Goal: Task Accomplishment & Management: Manage account settings

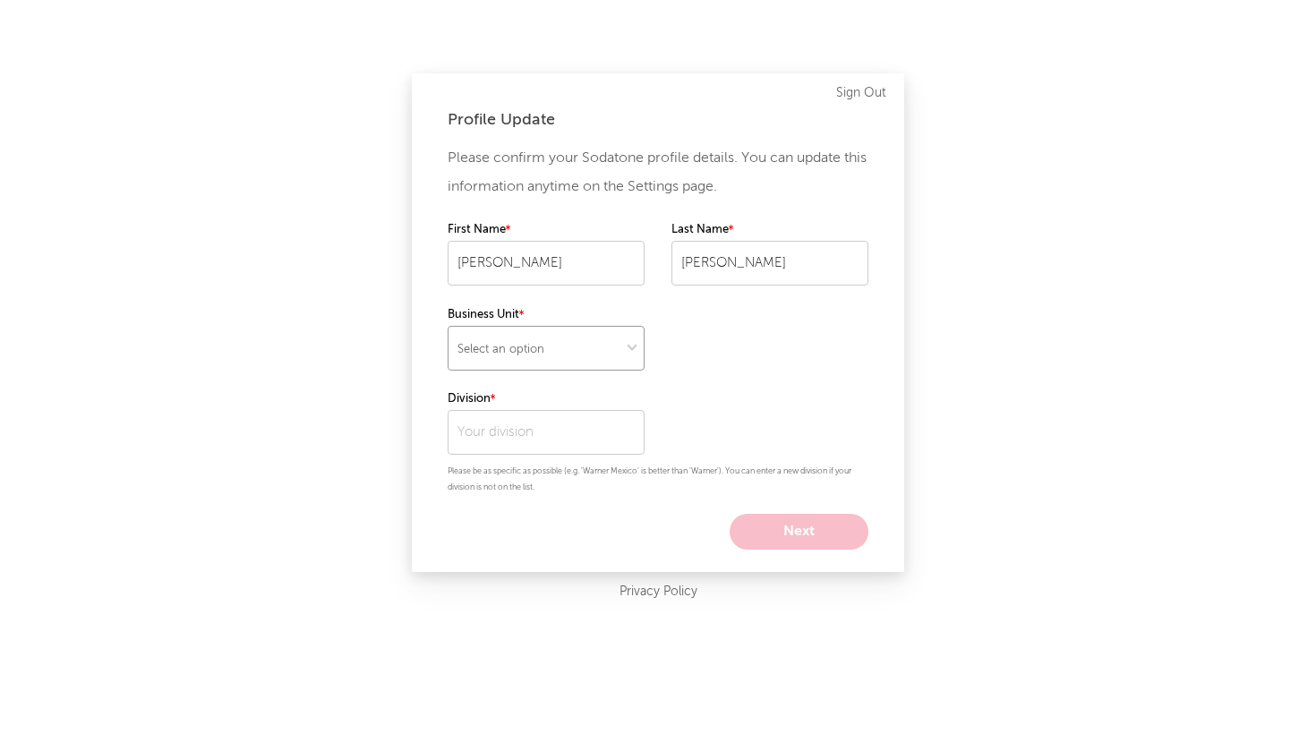
select select "recorded_music"
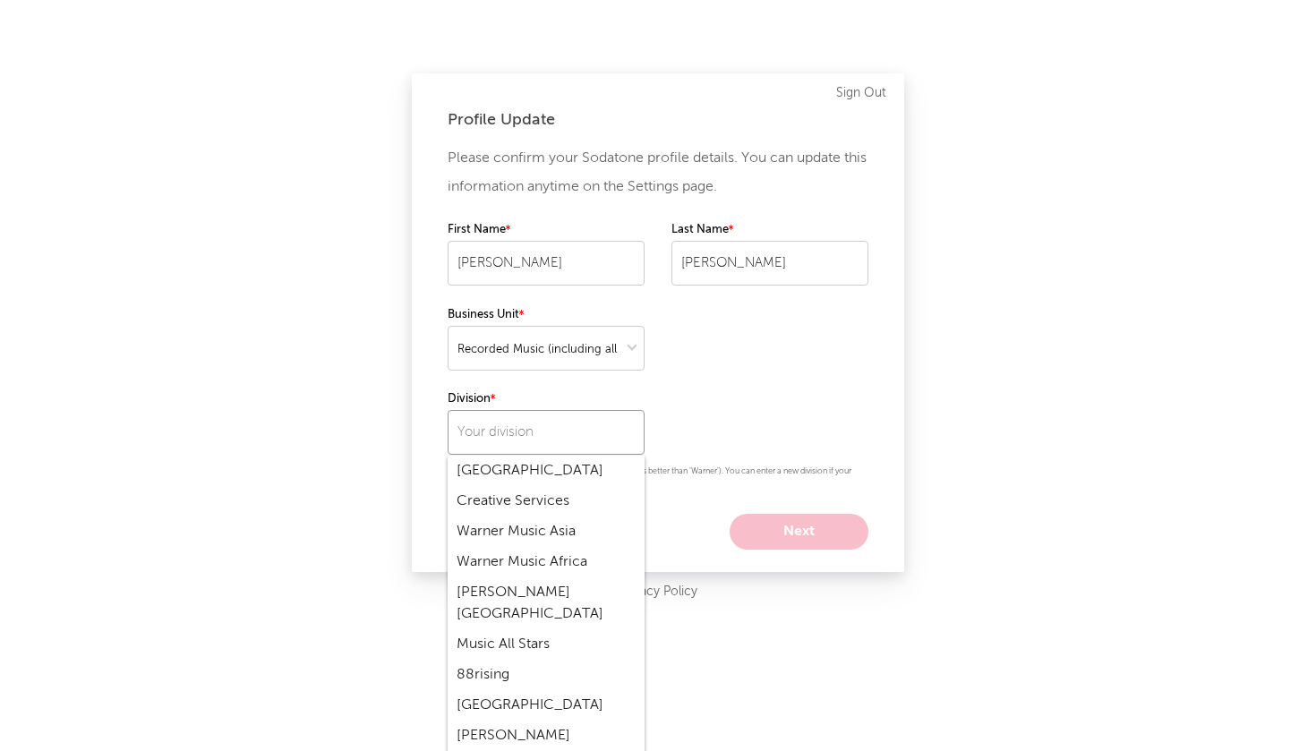
click at [567, 442] on input "text" at bounding box center [546, 432] width 197 height 45
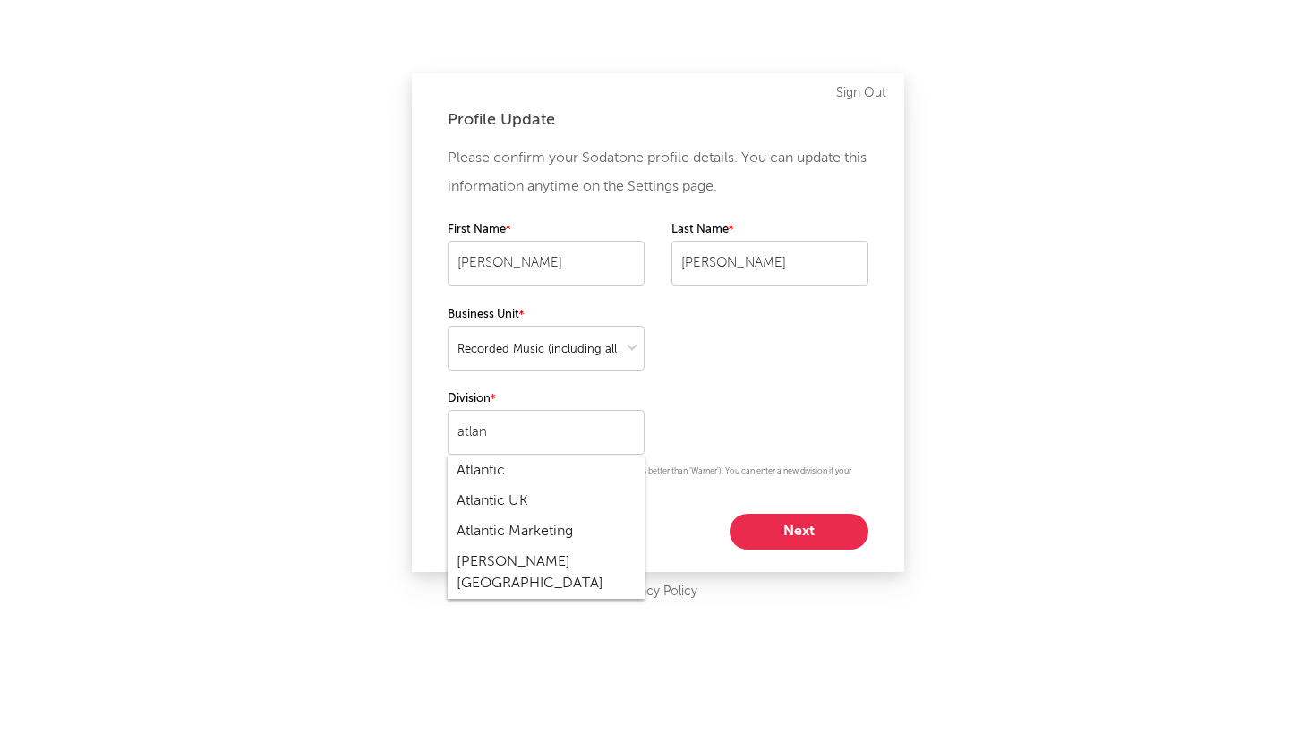
drag, startPoint x: 565, startPoint y: 570, endPoint x: 495, endPoint y: 459, distance: 131.9
click at [495, 459] on div "Atlantic" at bounding box center [546, 471] width 197 height 30
type input "Atlantic"
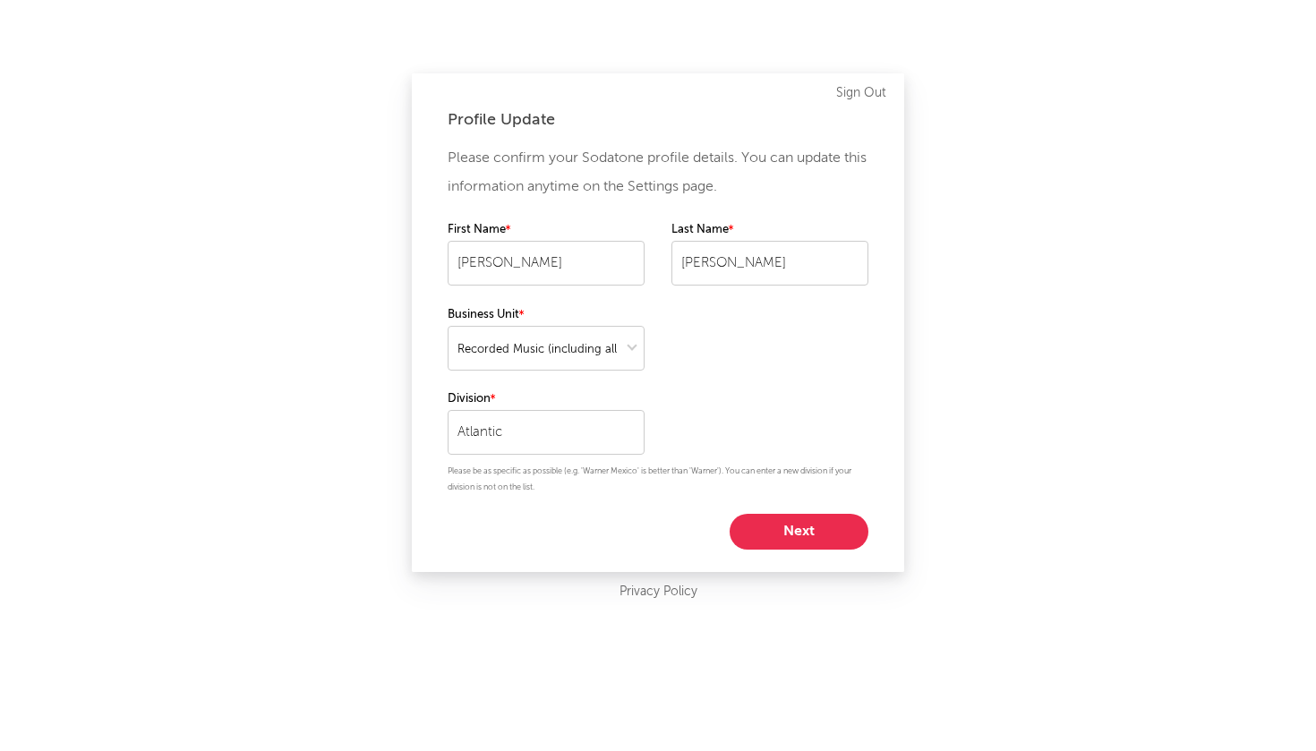
click at [784, 541] on button "Next" at bounding box center [799, 532] width 139 height 36
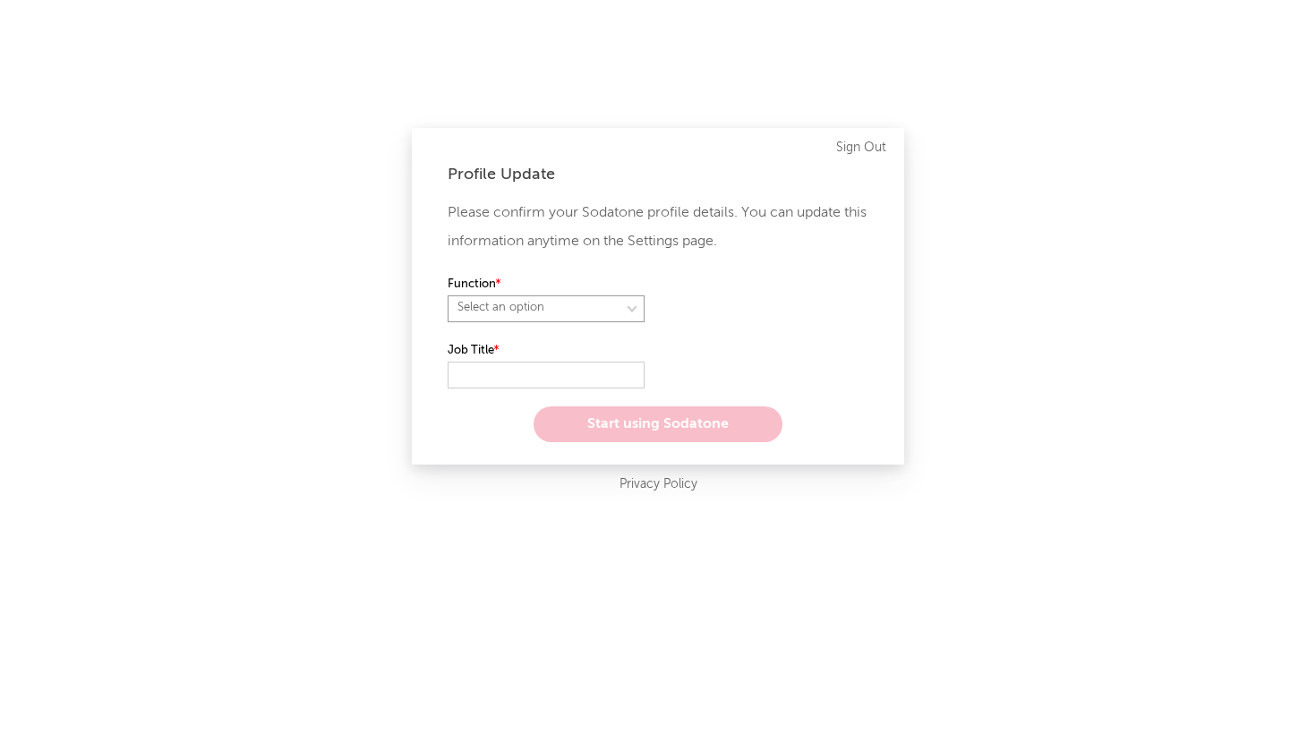
select select "anr_research"
click at [524, 365] on input "text" at bounding box center [546, 375] width 197 height 27
type input "COO"
select select "exec"
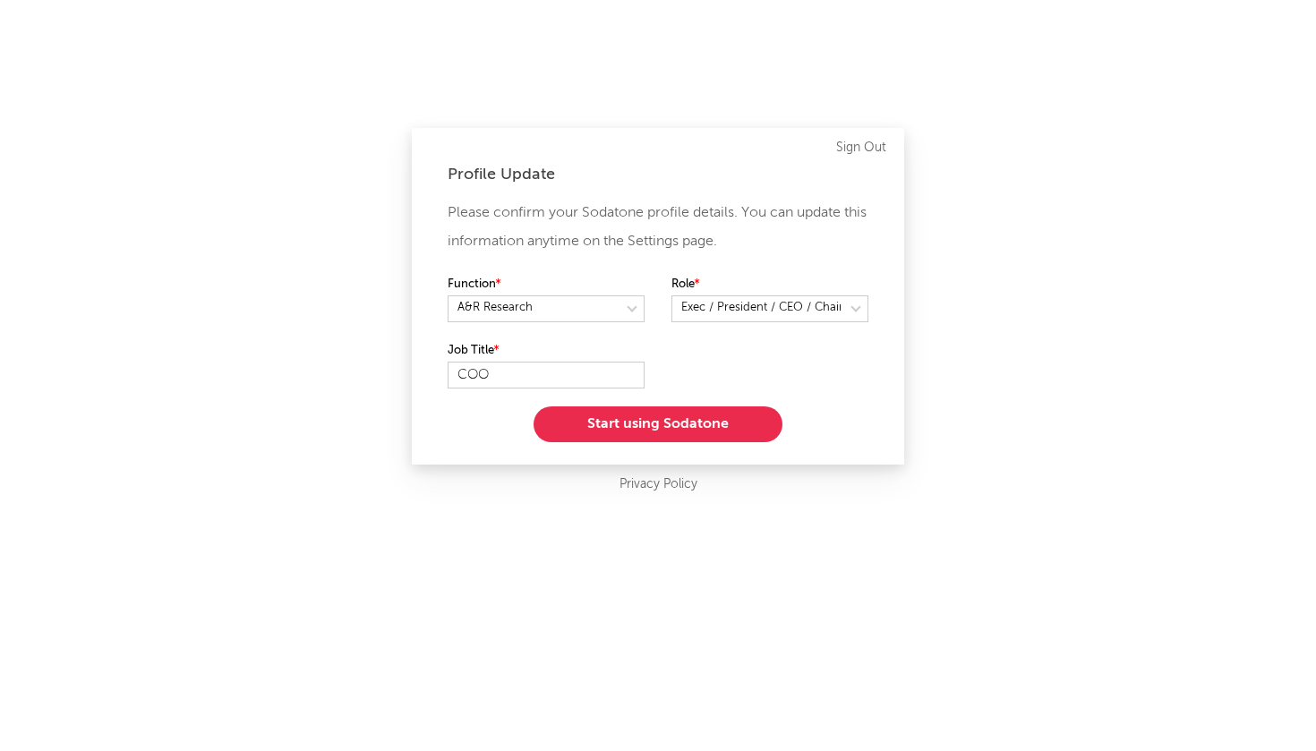
click at [676, 431] on button "Start using Sodatone" at bounding box center [658, 425] width 249 height 36
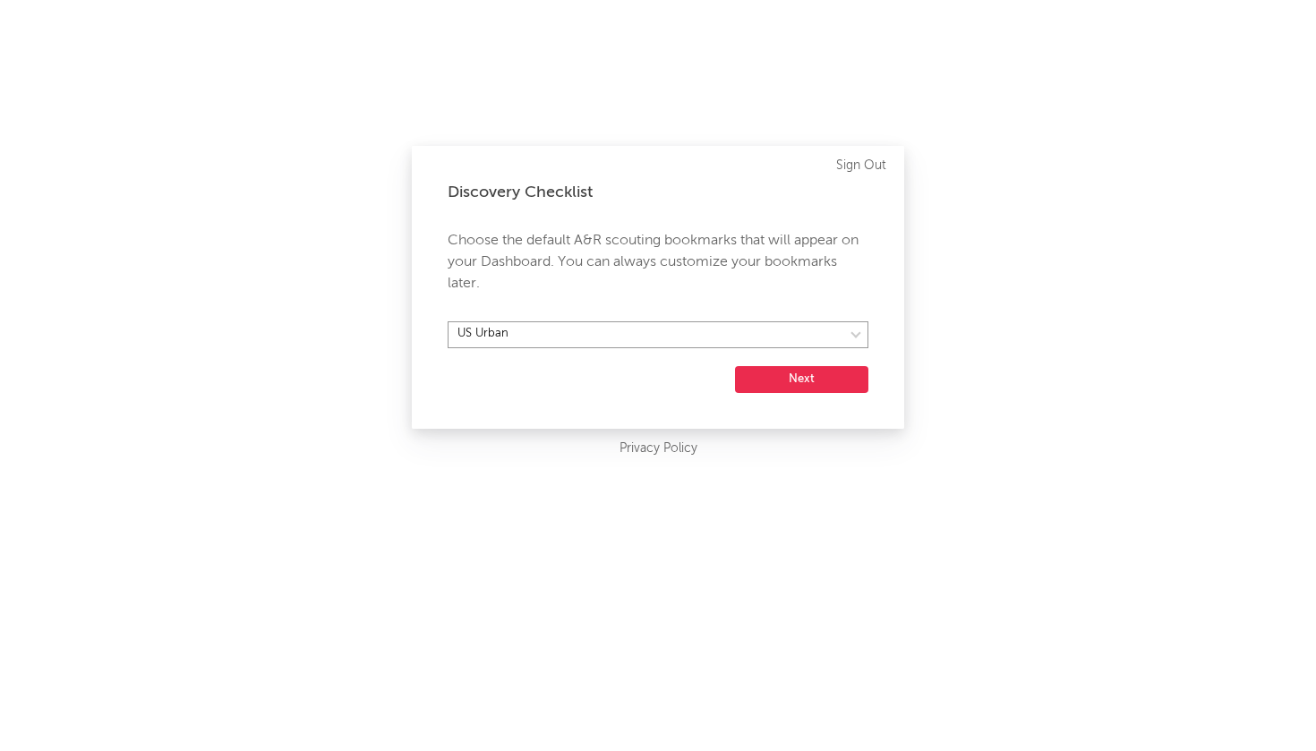
select select "15"
click at [773, 373] on button "Next" at bounding box center [801, 379] width 133 height 27
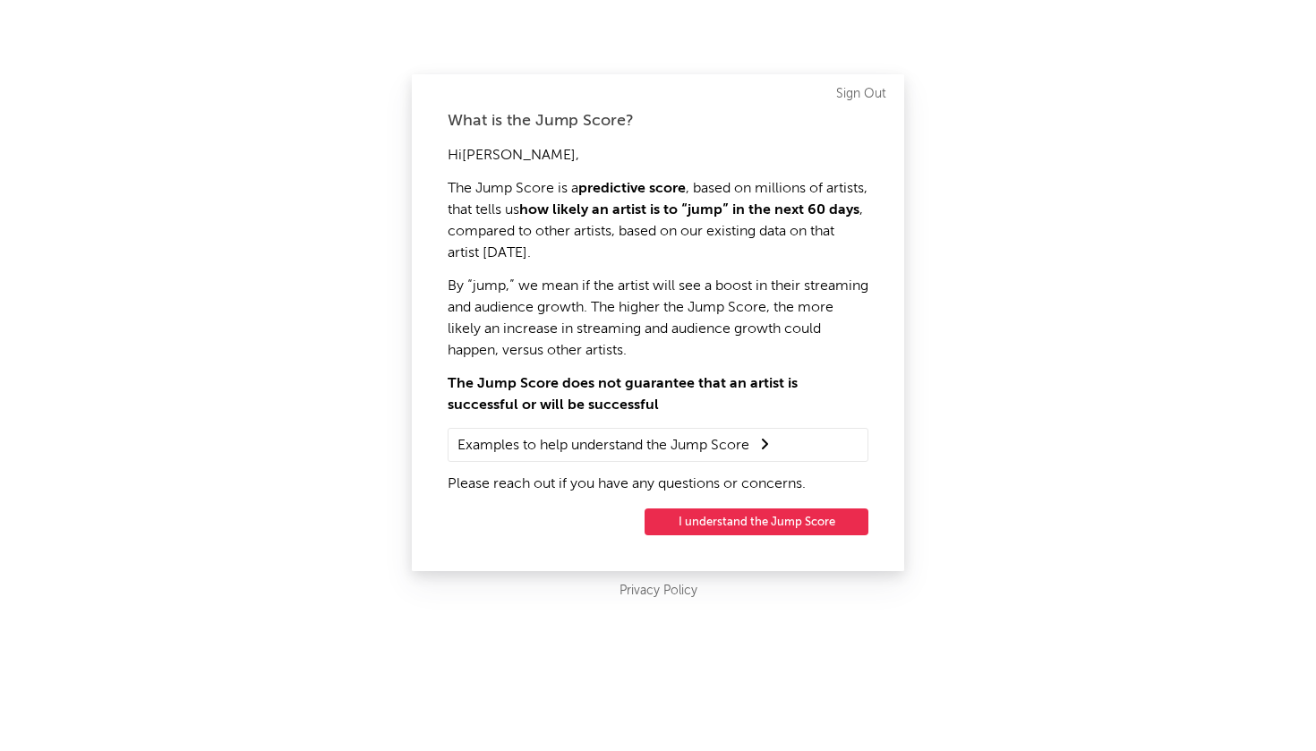
click at [746, 518] on button "I understand the Jump Score" at bounding box center [757, 522] width 224 height 27
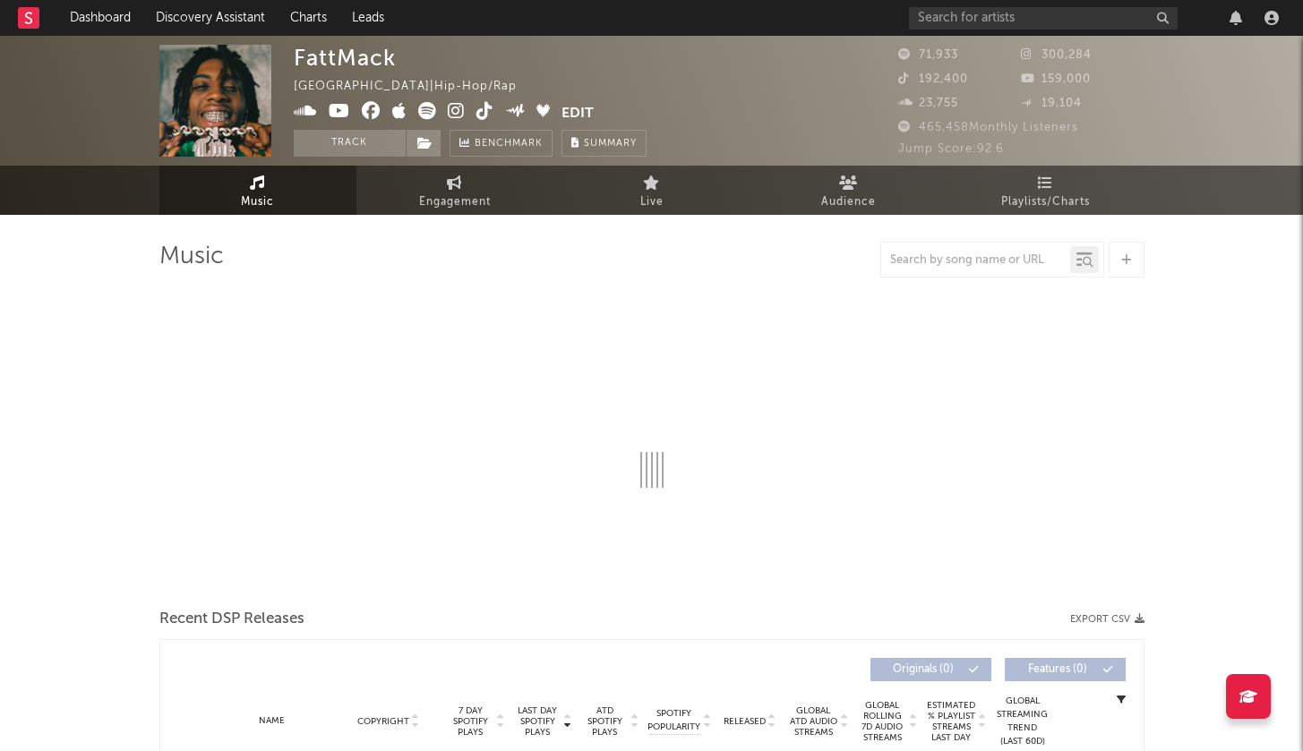
select select "6m"
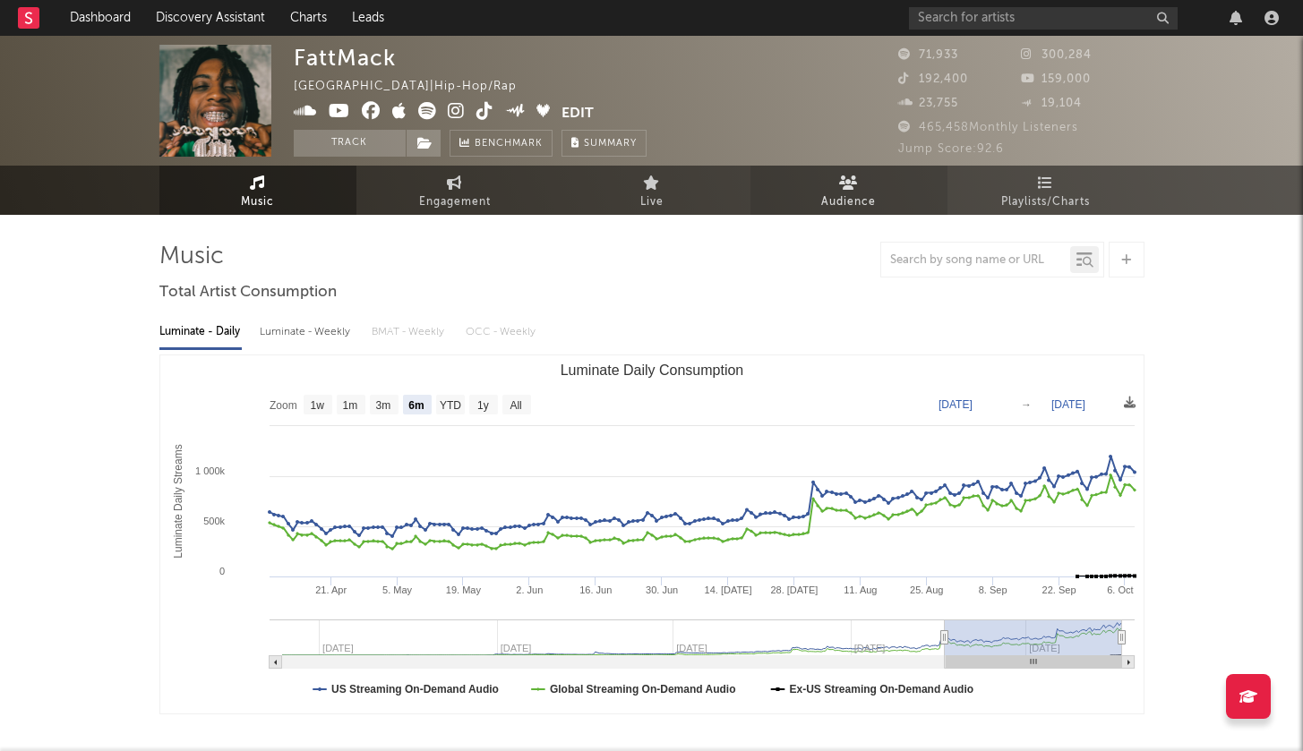
click at [883, 195] on link "Audience" at bounding box center [848, 190] width 197 height 49
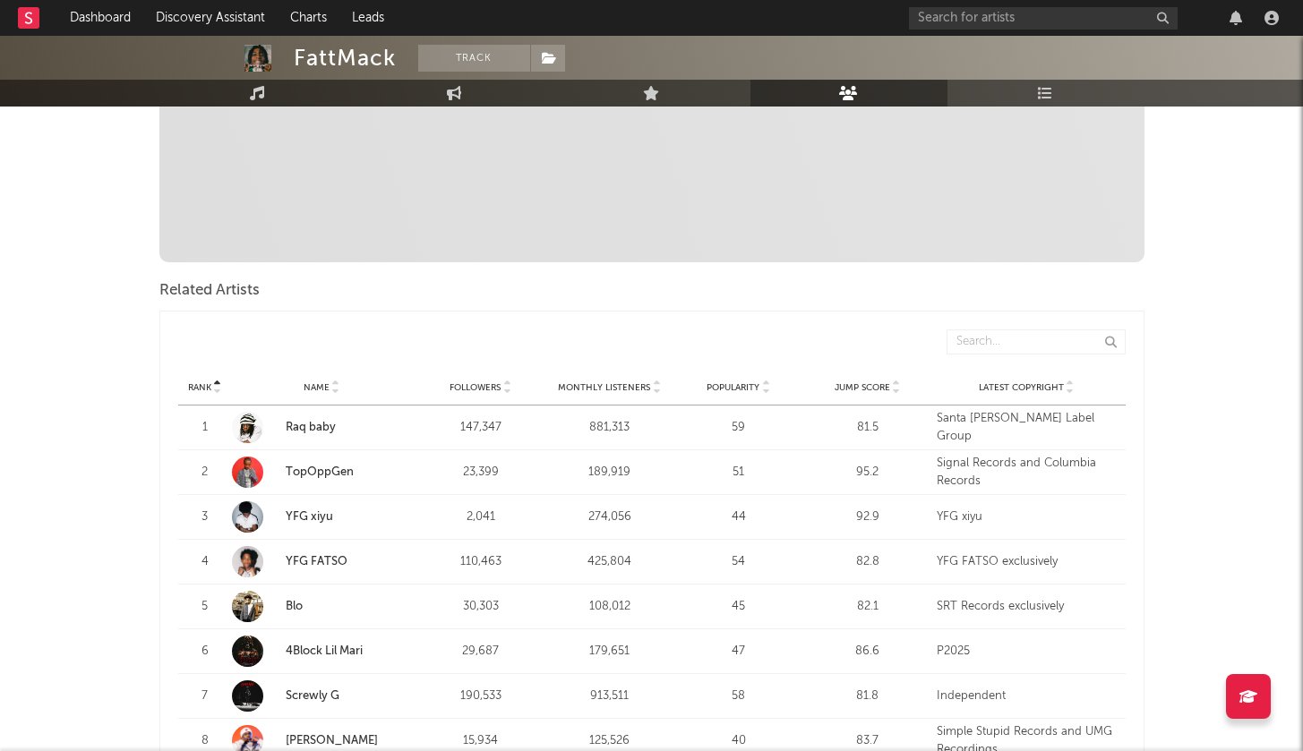
scroll to position [512, 0]
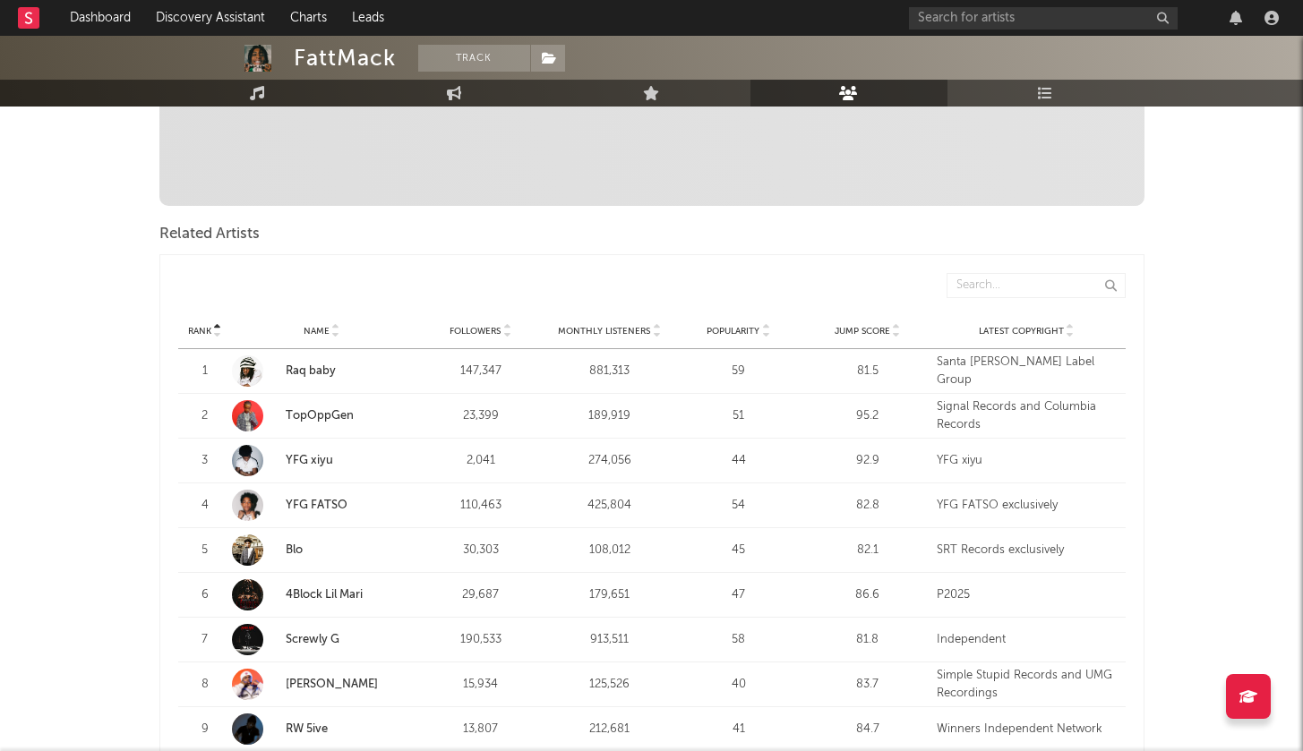
click at [863, 329] on span "Jump Score" at bounding box center [863, 331] width 56 height 11
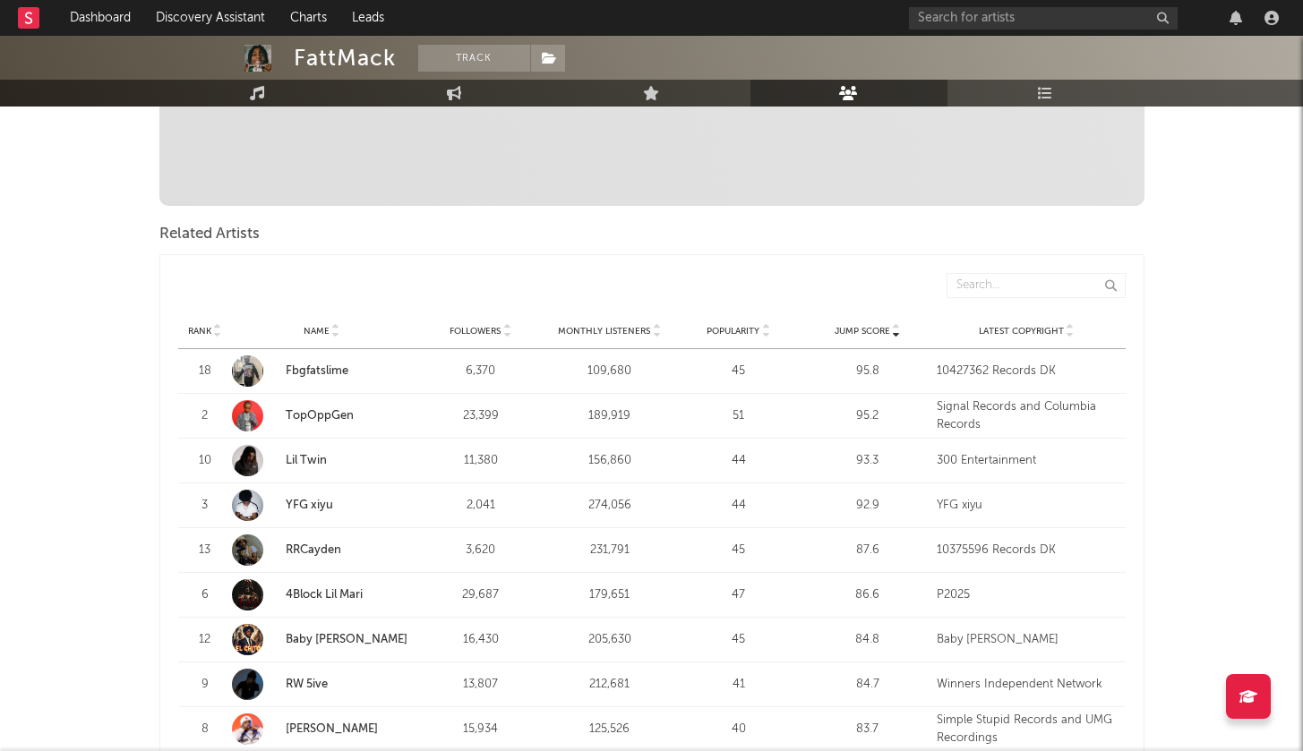
click at [620, 330] on span "Monthly Listeners" at bounding box center [604, 331] width 92 height 11
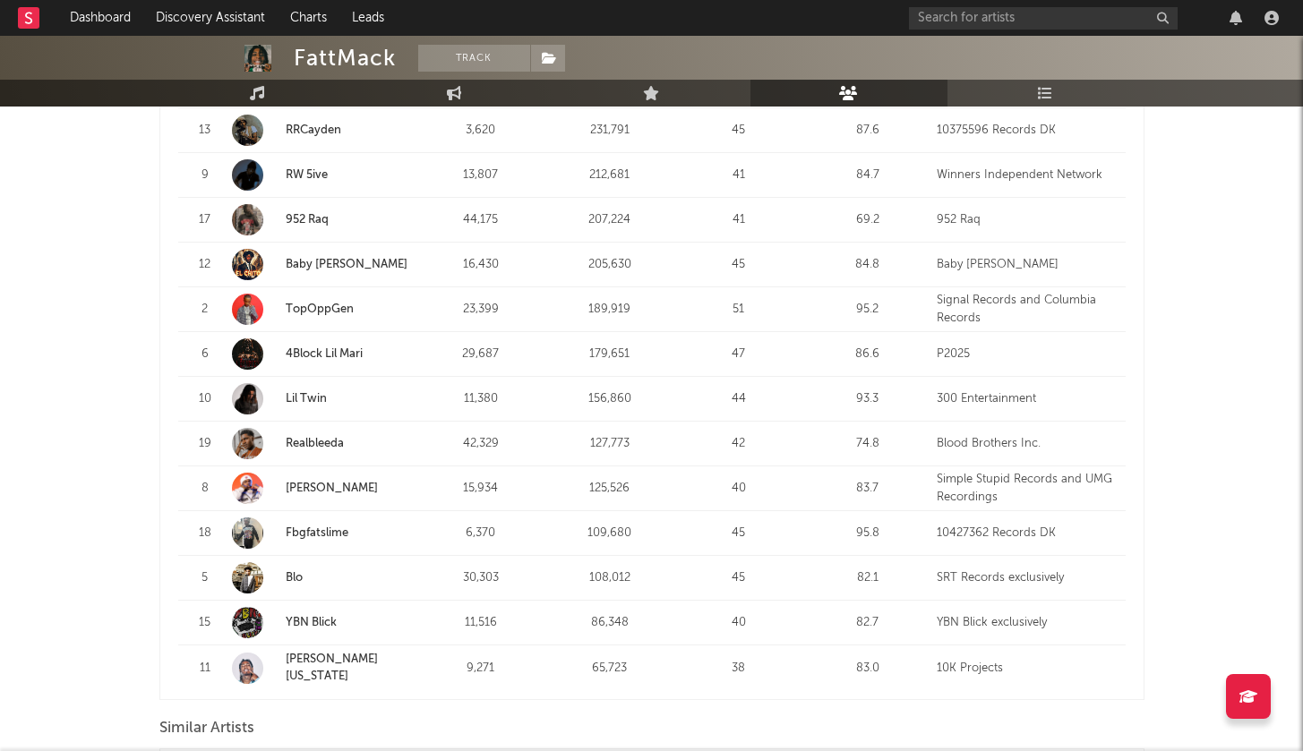
scroll to position [1068, 0]
click at [312, 664] on link "[PERSON_NAME][US_STATE]" at bounding box center [332, 667] width 92 height 30
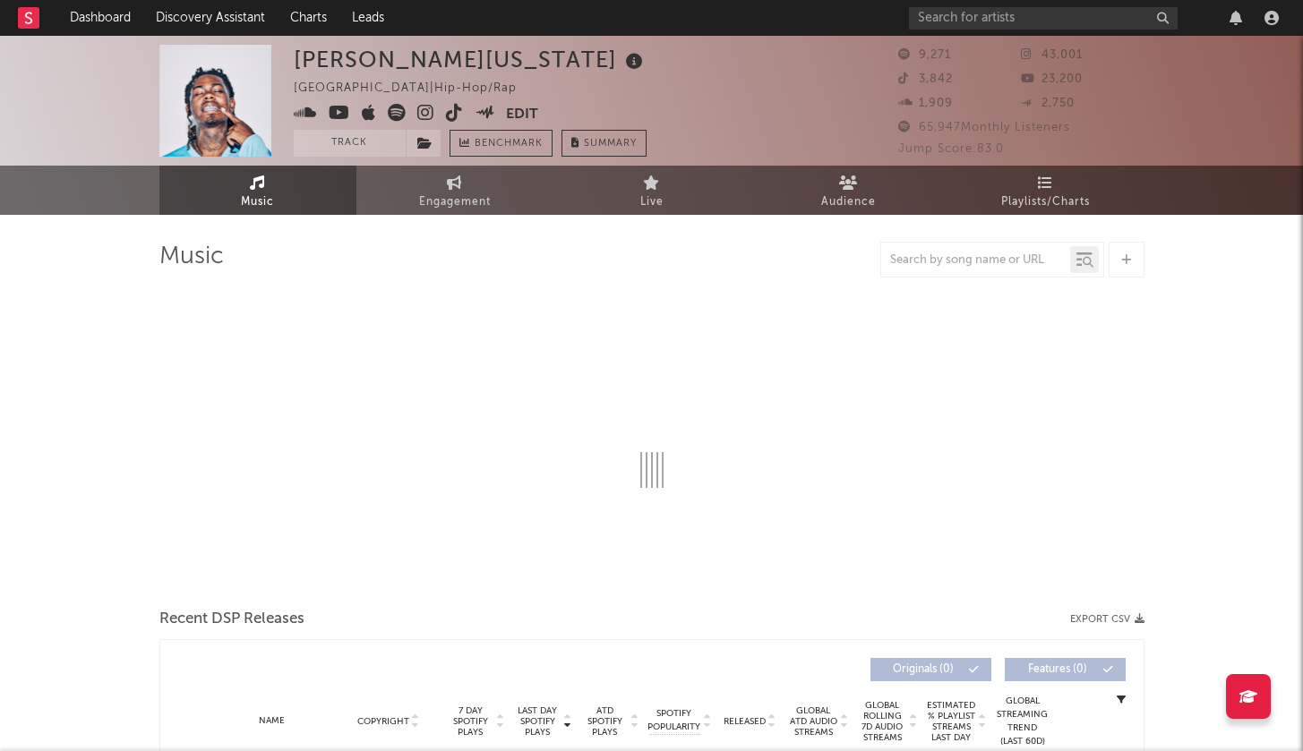
select select "6m"
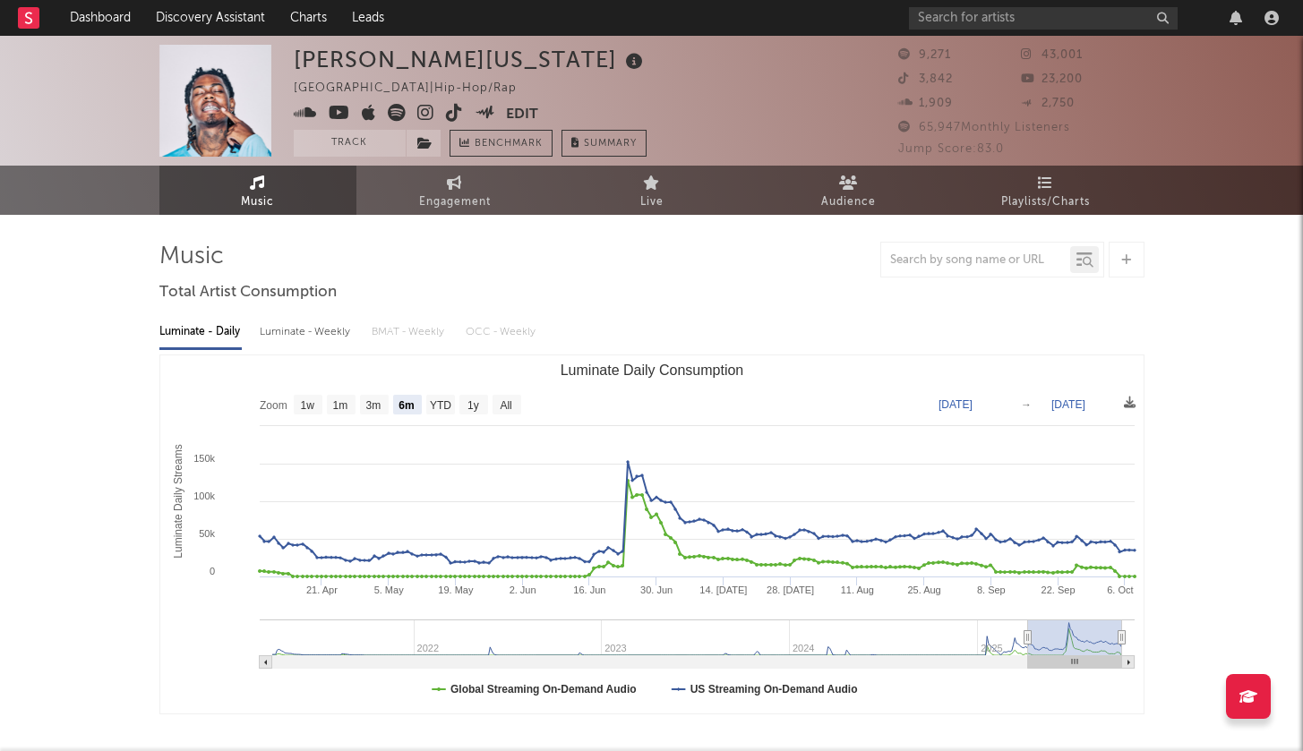
click at [311, 332] on div "Luminate - Weekly" at bounding box center [307, 332] width 94 height 30
select select "6m"
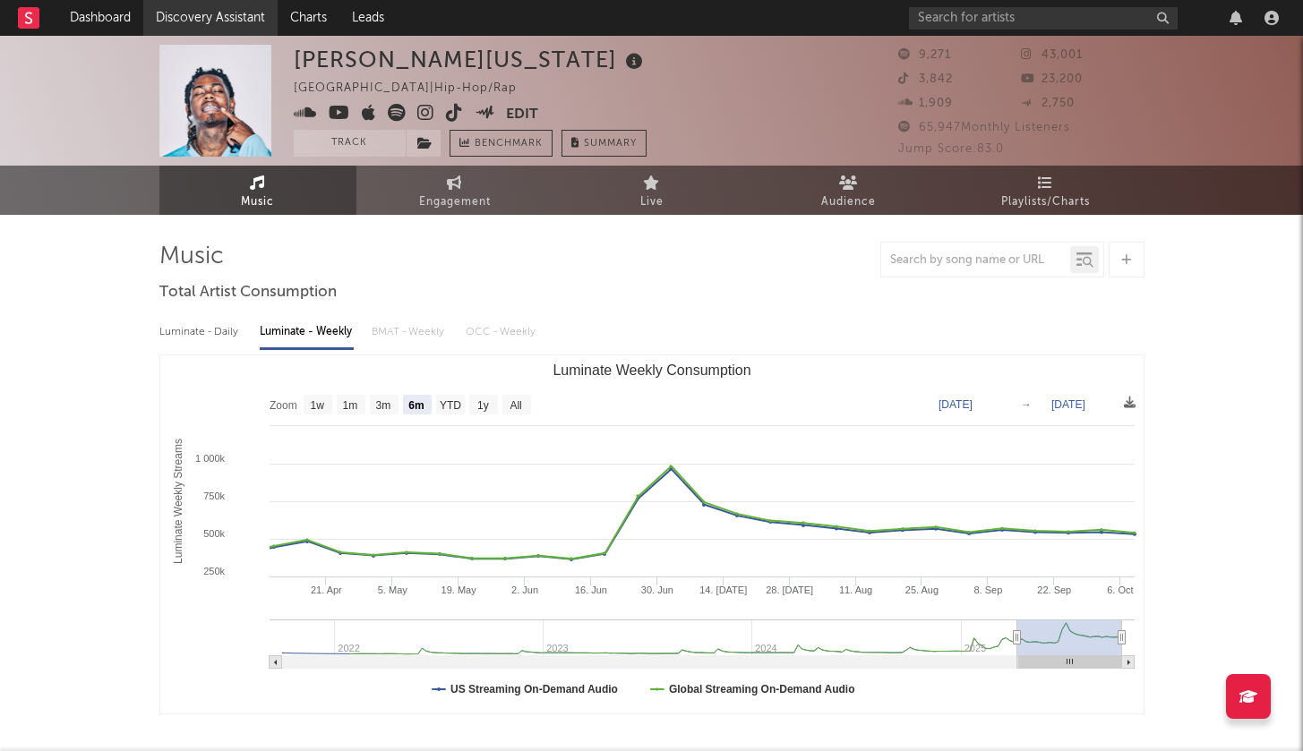
click at [198, 22] on link "Discovery Assistant" at bounding box center [210, 18] width 134 height 36
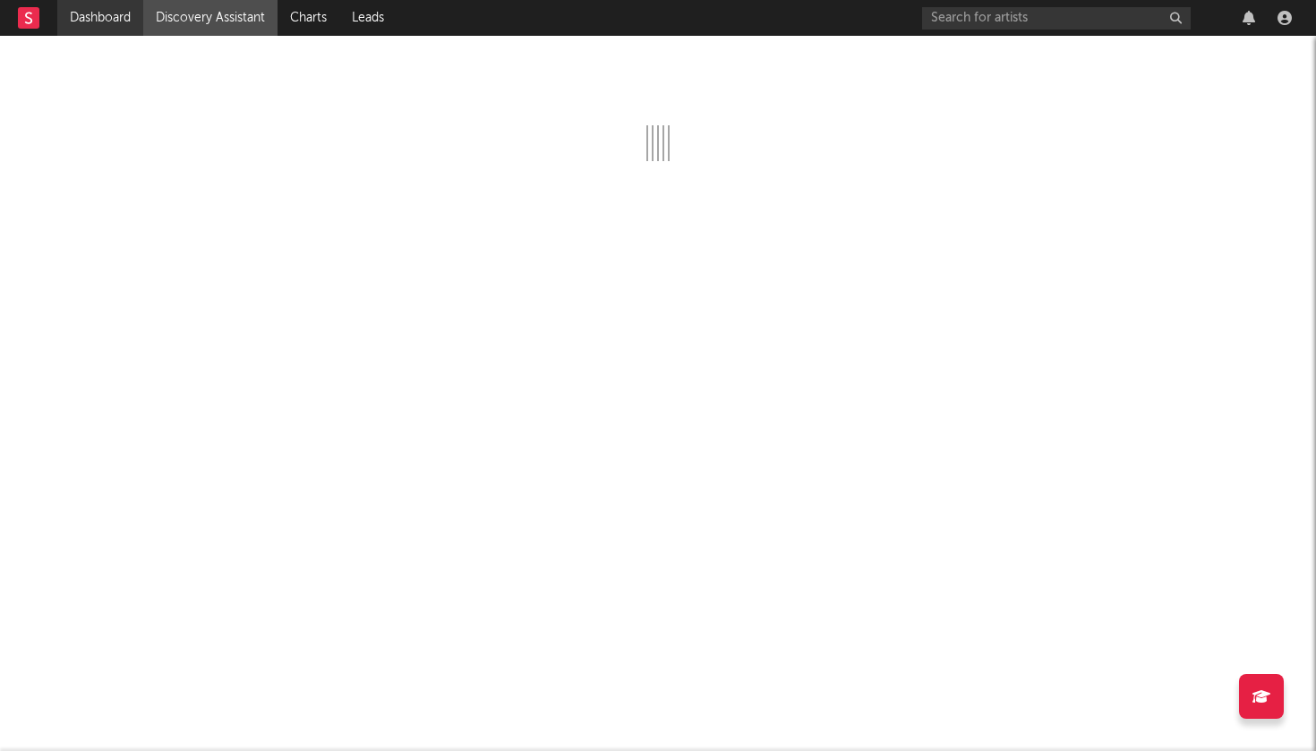
click at [103, 9] on link "Dashboard" at bounding box center [100, 18] width 86 height 36
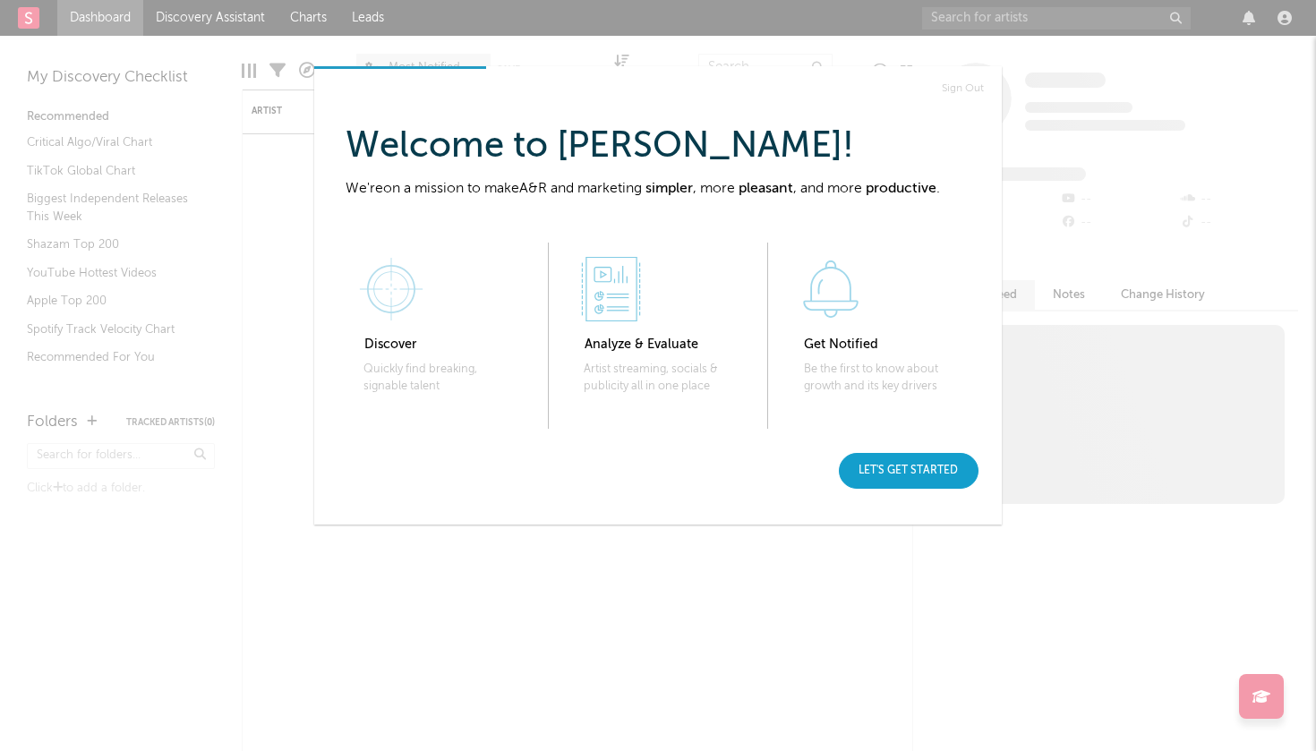
click at [907, 476] on div "Let's get started" at bounding box center [909, 471] width 140 height 36
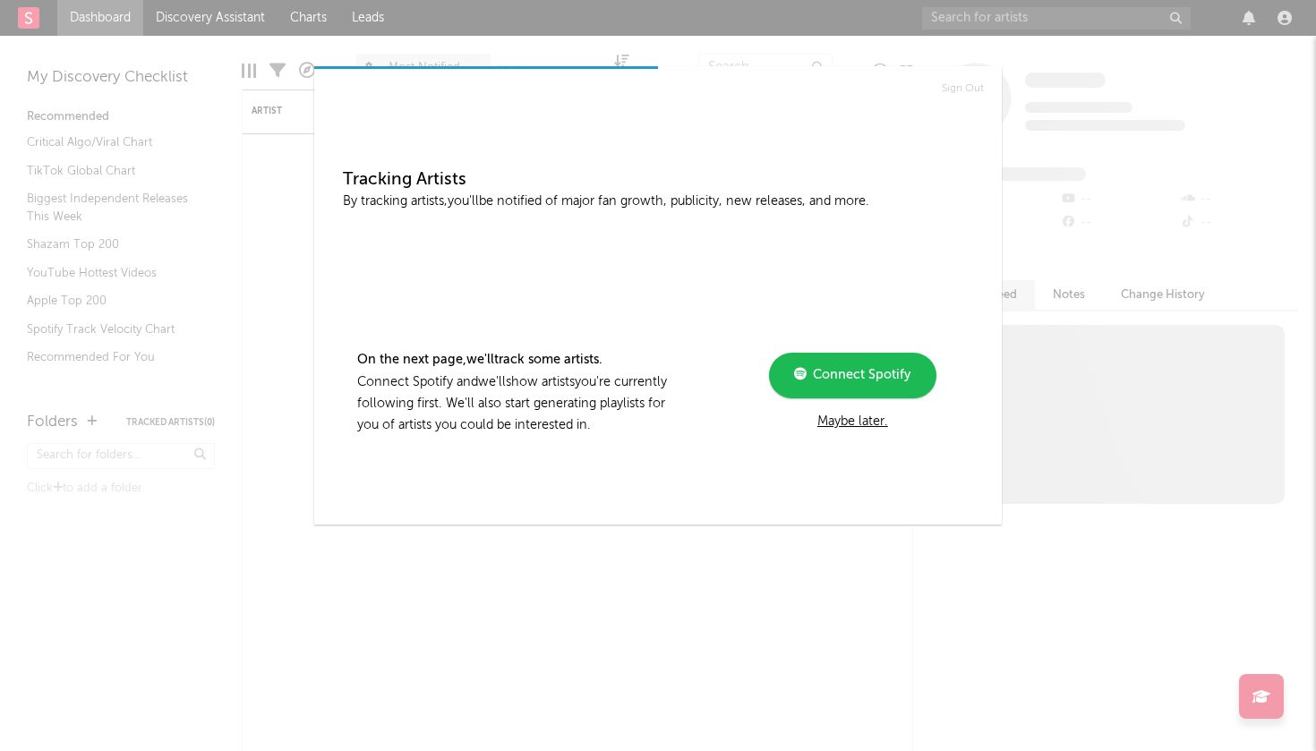
click at [860, 376] on span "Connect Spotify" at bounding box center [859, 375] width 104 height 13
click at [855, 420] on div "Maybe later." at bounding box center [853, 424] width 241 height 21
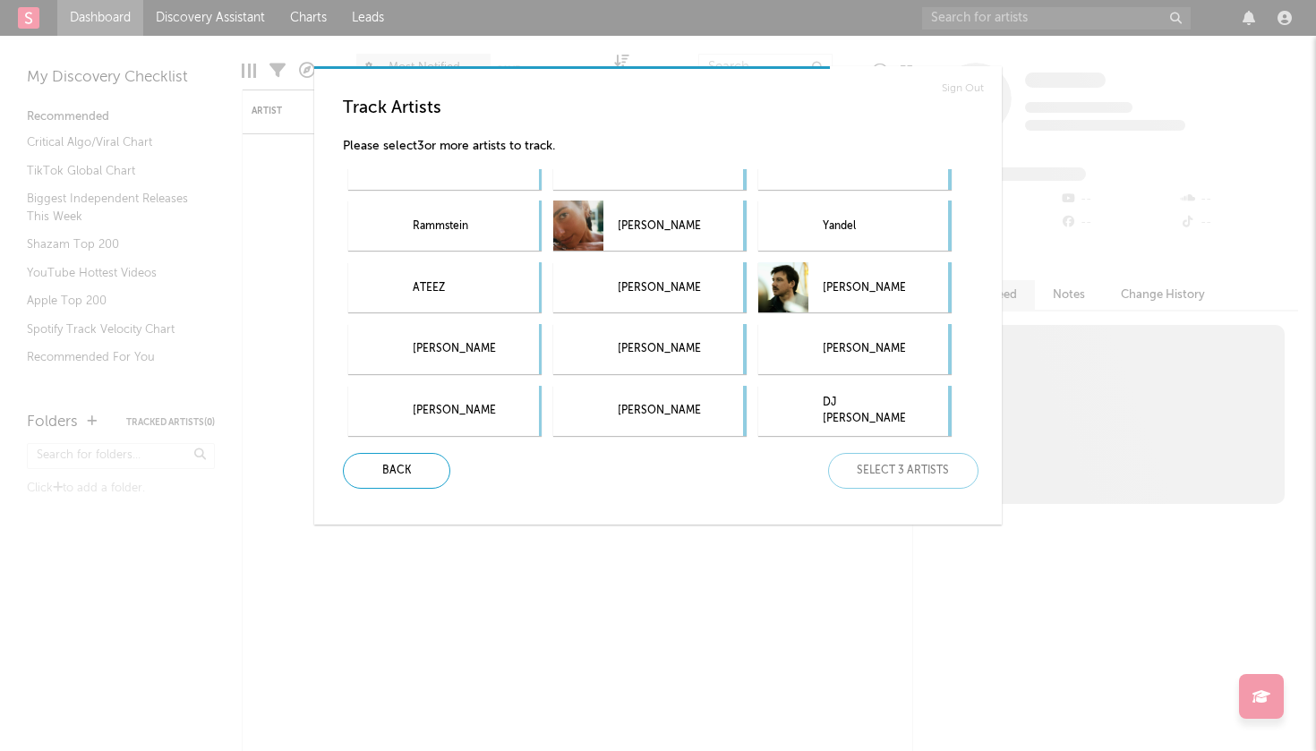
scroll to position [98, 0]
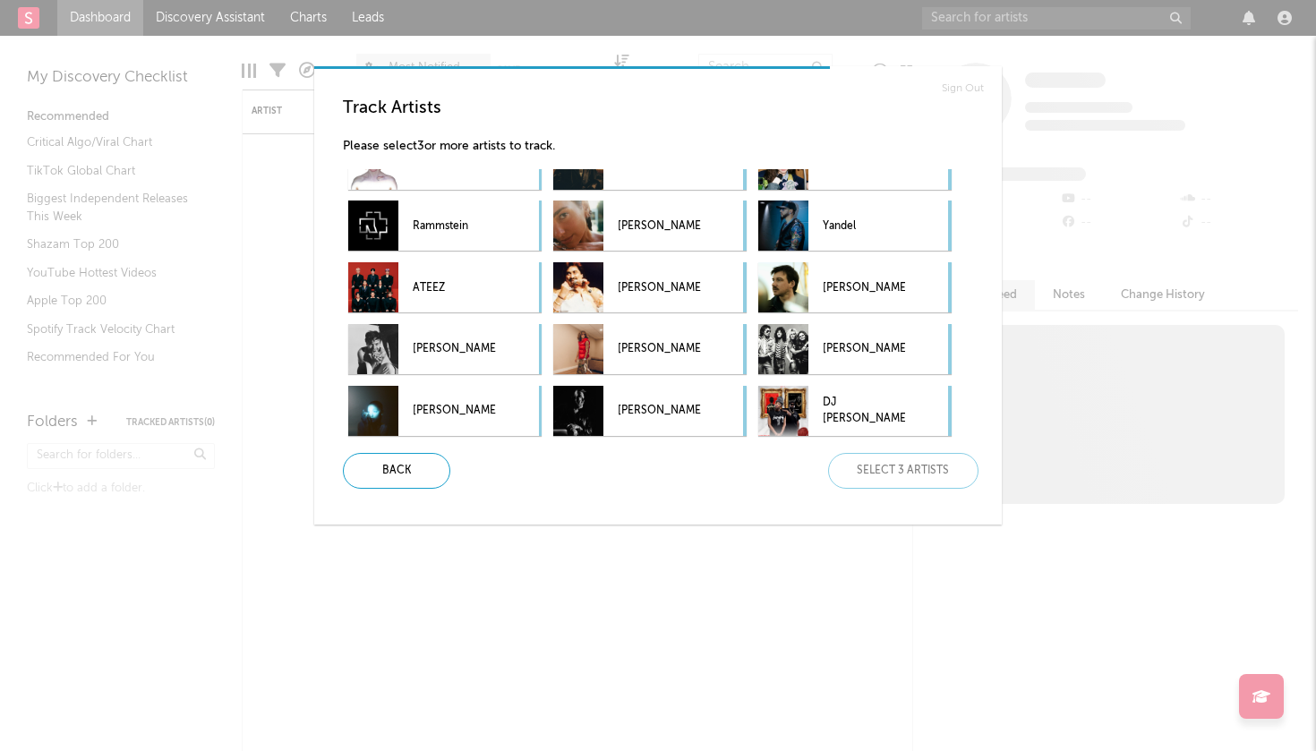
click at [848, 257] on div "[PERSON_NAME] [PERSON_NAME] [PERSON_NAME] GIVĒON [PERSON_NAME] Dua Lipa [PERSON…" at bounding box center [665, 305] width 645 height 272
click at [850, 285] on p "[PERSON_NAME]" at bounding box center [864, 288] width 82 height 40
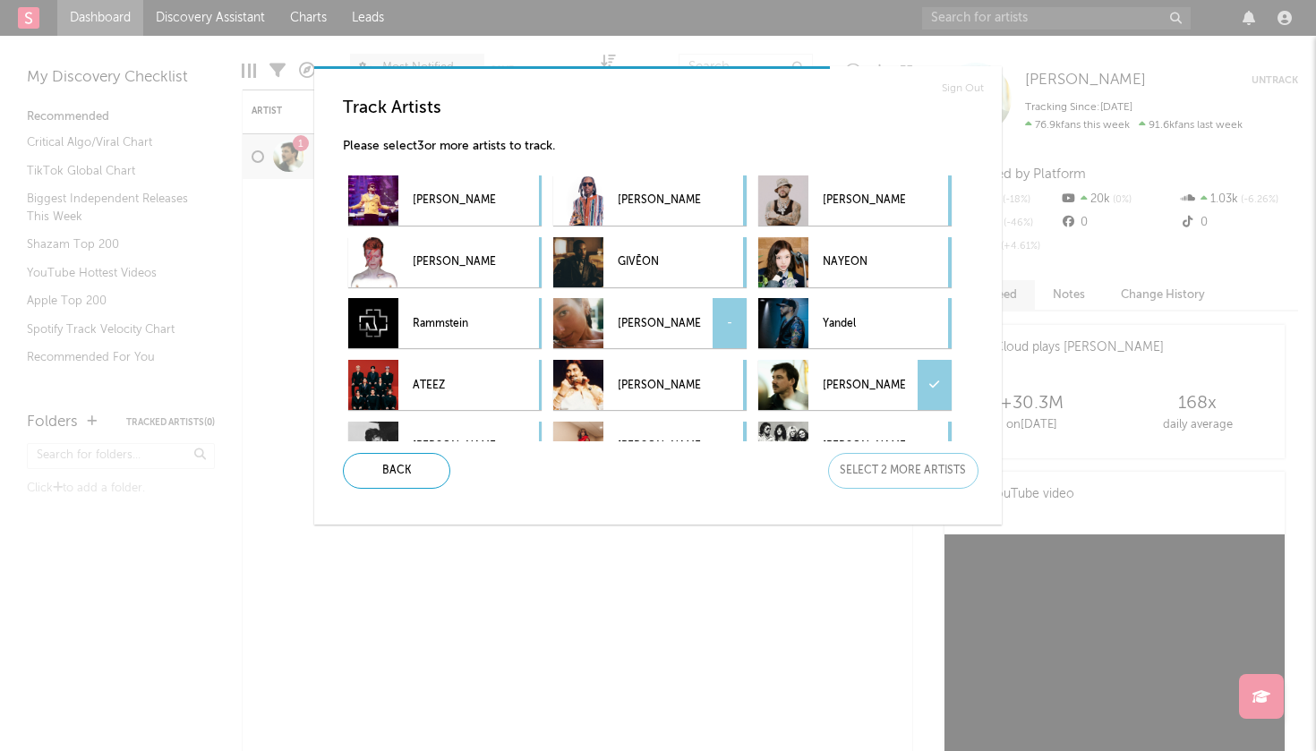
scroll to position [0, 0]
click at [654, 192] on p "[PERSON_NAME]" at bounding box center [659, 201] width 82 height 40
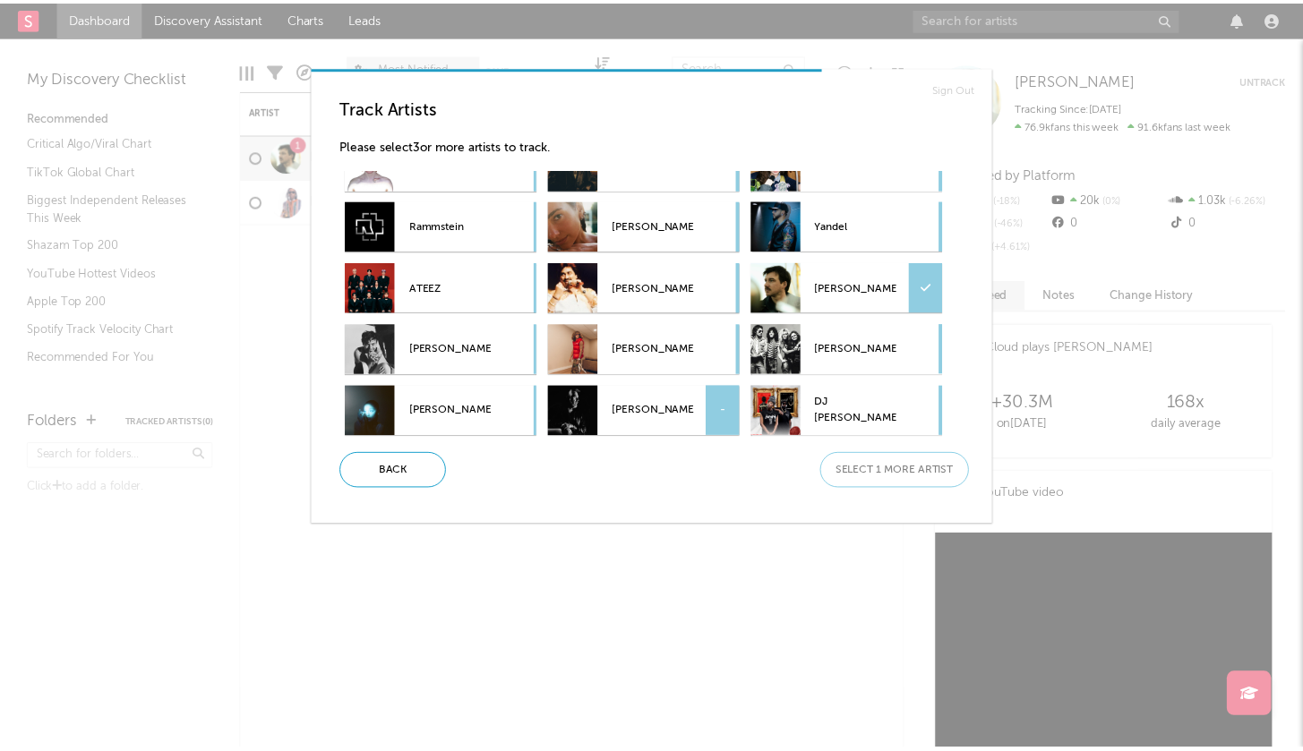
scroll to position [98, 0]
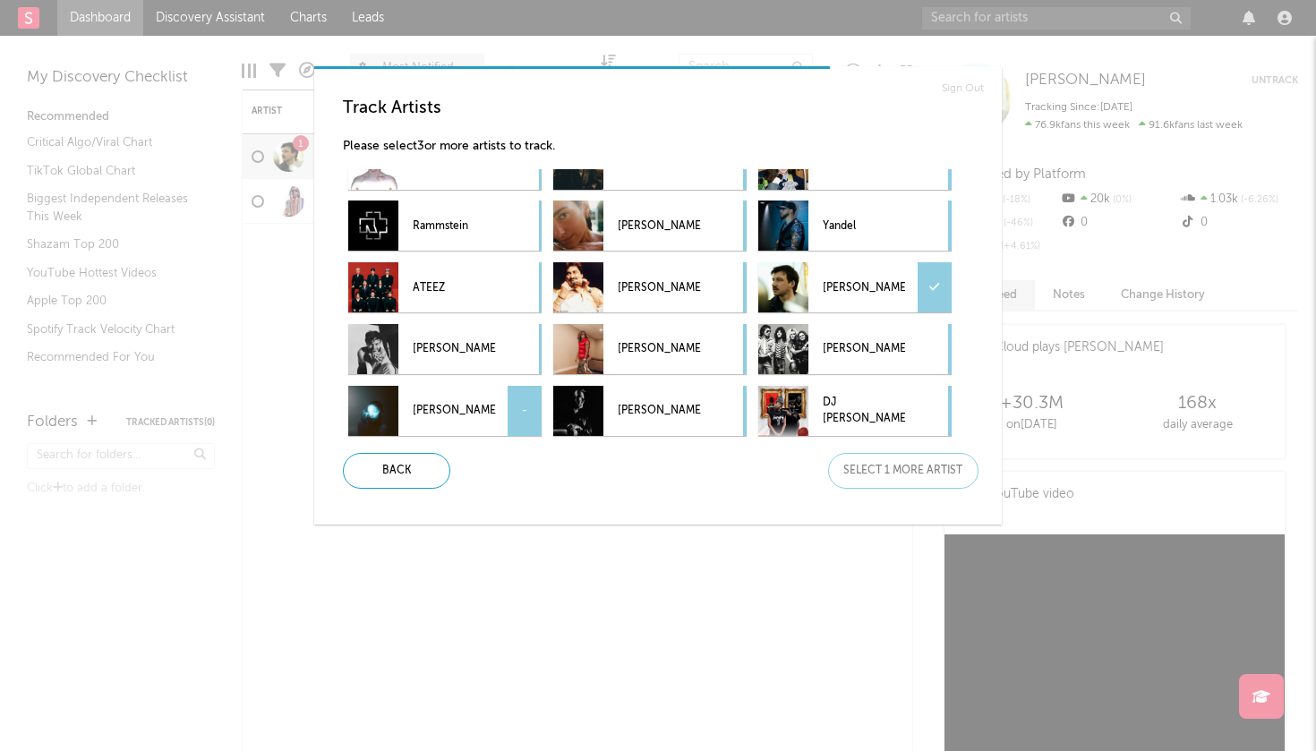
click at [448, 411] on p "[PERSON_NAME]" at bounding box center [454, 411] width 82 height 40
click at [906, 485] on div "Next" at bounding box center [903, 471] width 150 height 36
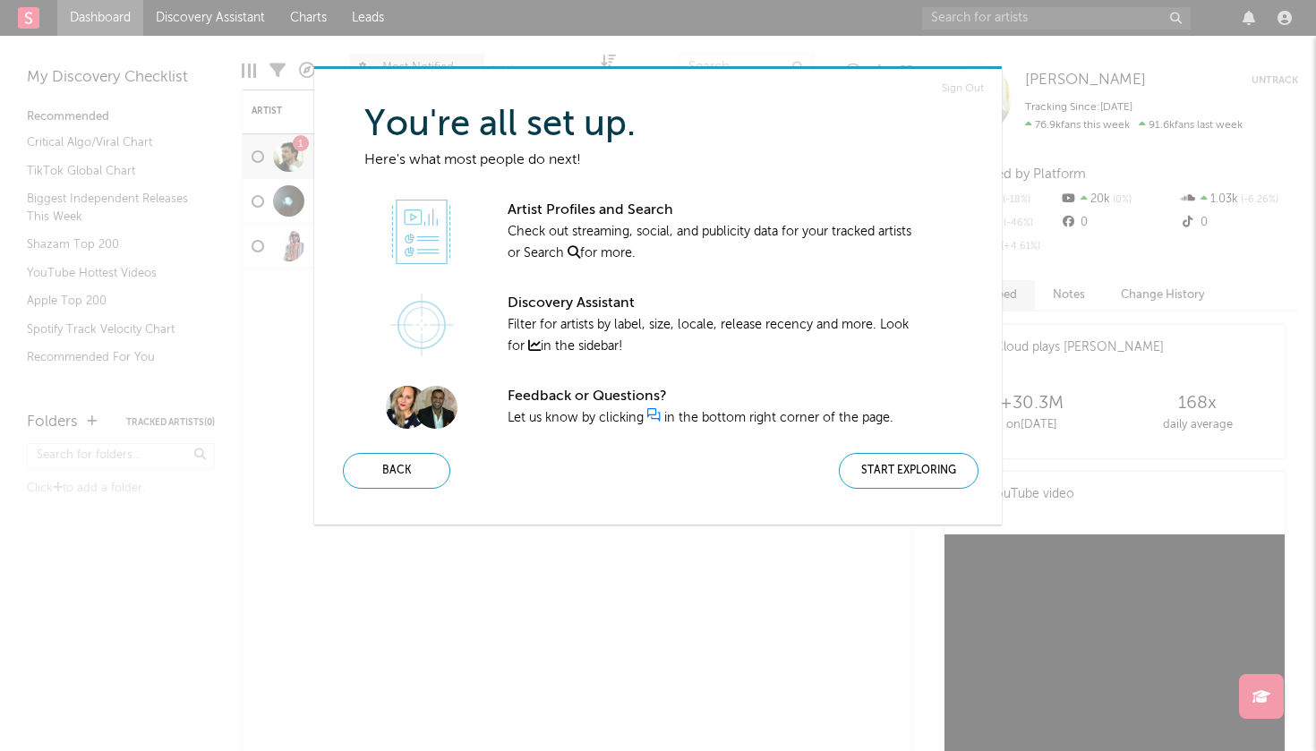
click at [906, 485] on div "Start Exploring" at bounding box center [909, 471] width 140 height 36
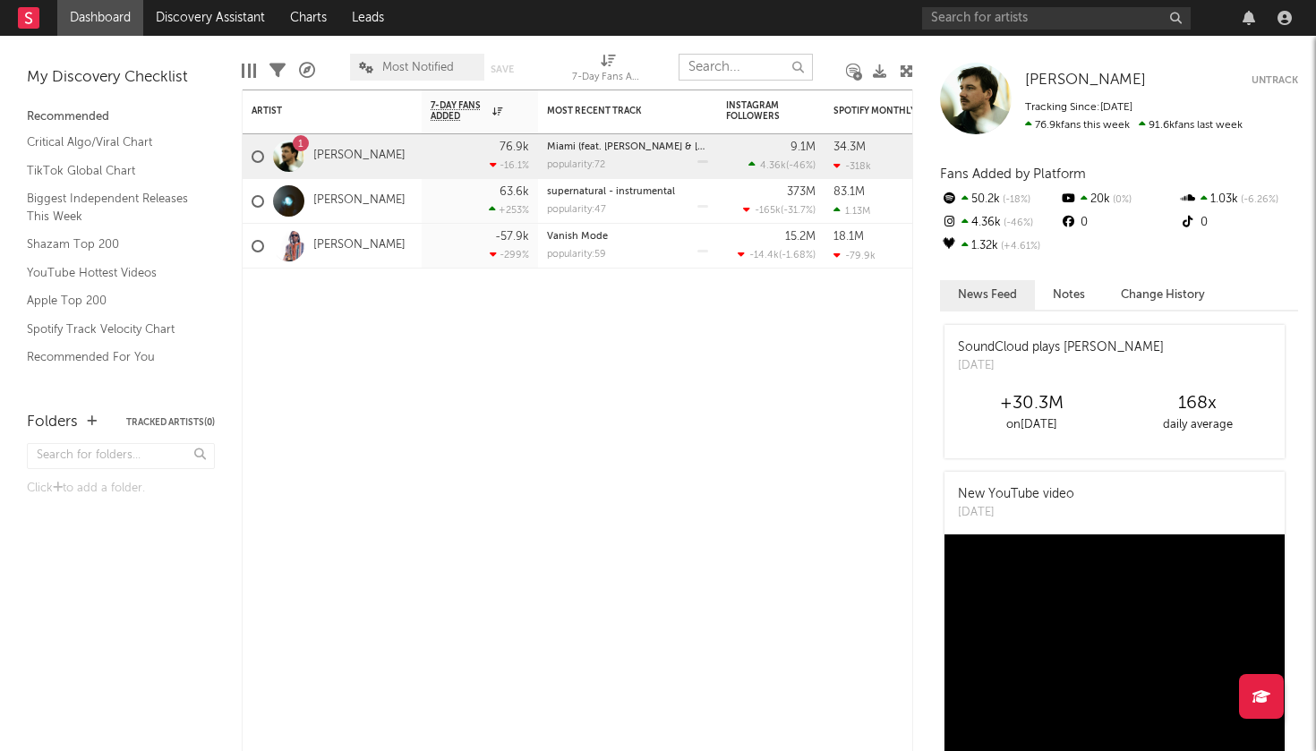
click at [740, 66] on input "text" at bounding box center [746, 67] width 134 height 27
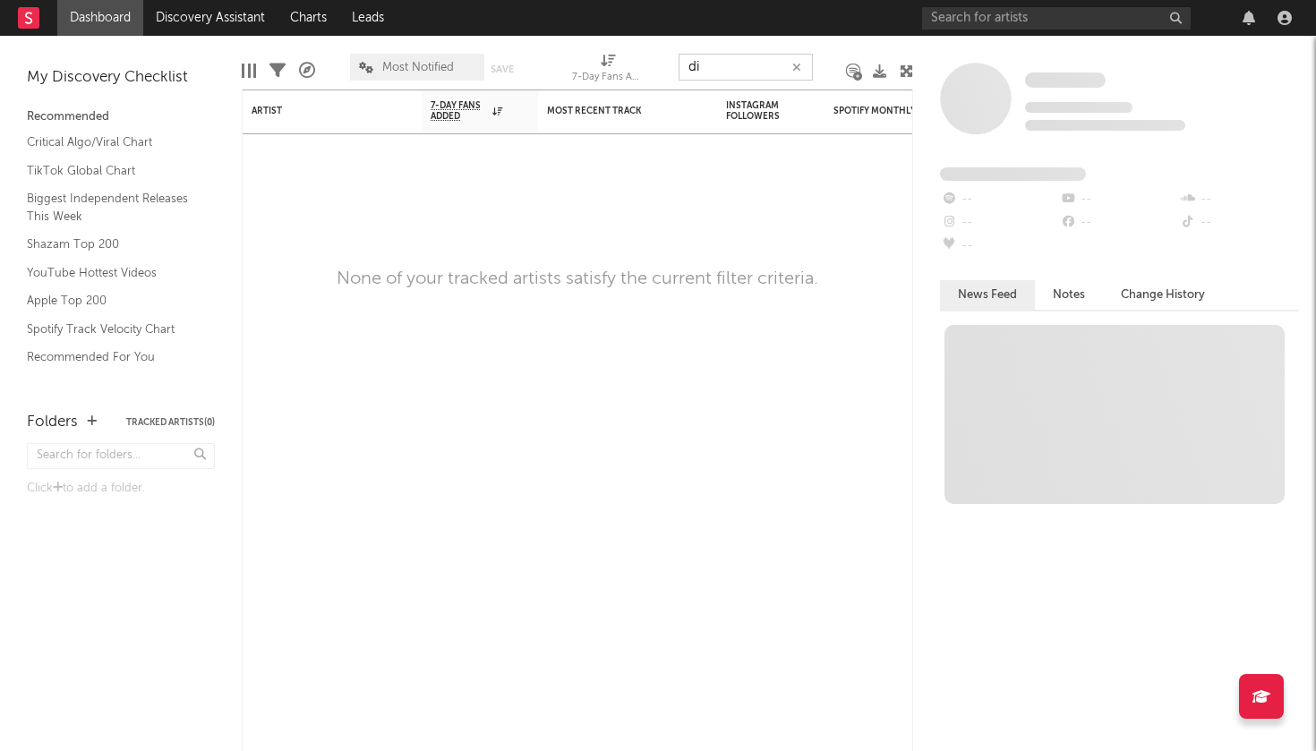
type input "d"
type input "[PERSON_NAME]"
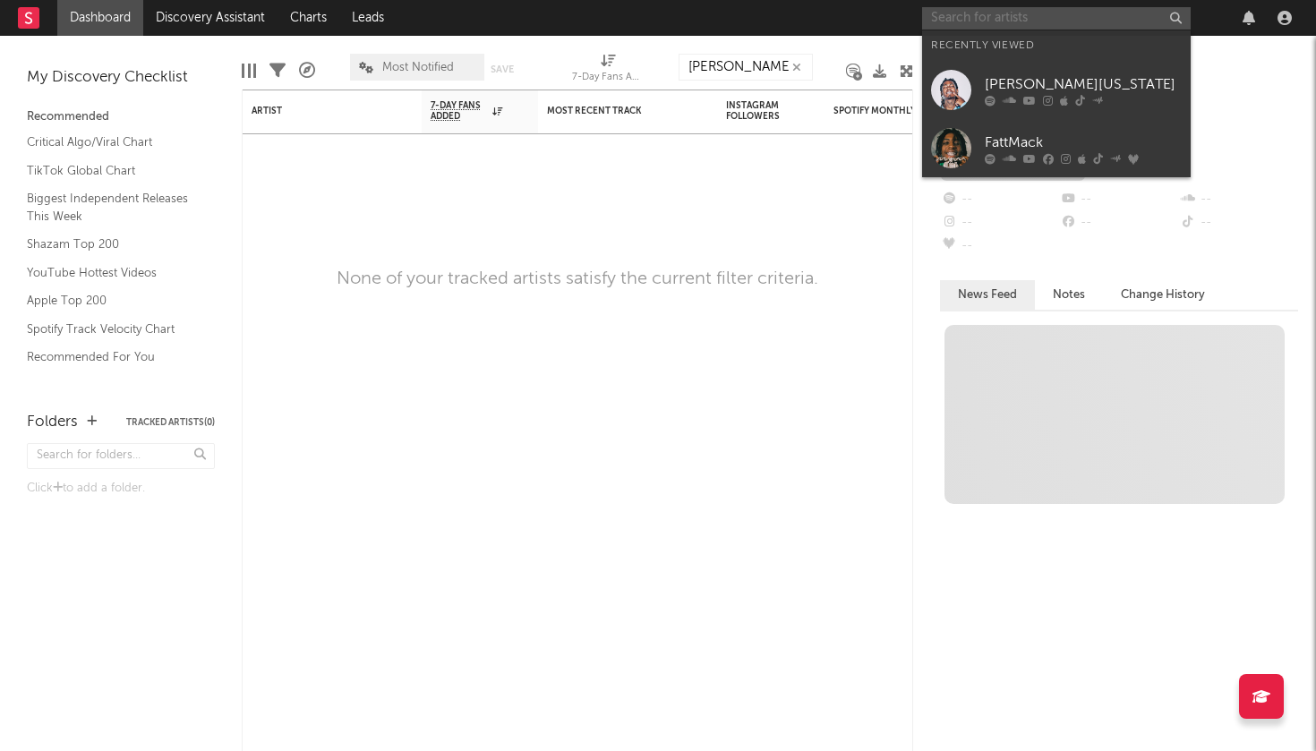
click at [1090, 16] on input "text" at bounding box center [1056, 18] width 269 height 22
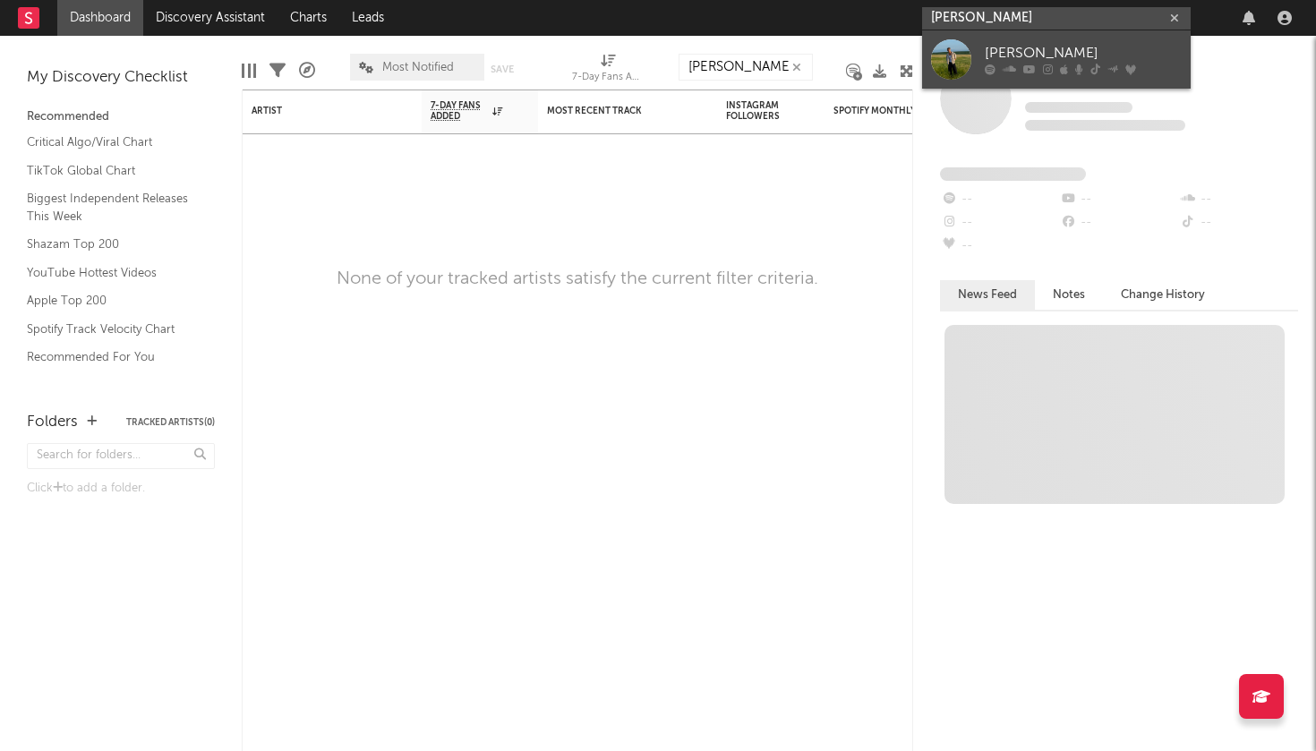
type input "[PERSON_NAME]"
click at [1000, 45] on div "[PERSON_NAME]" at bounding box center [1083, 53] width 197 height 21
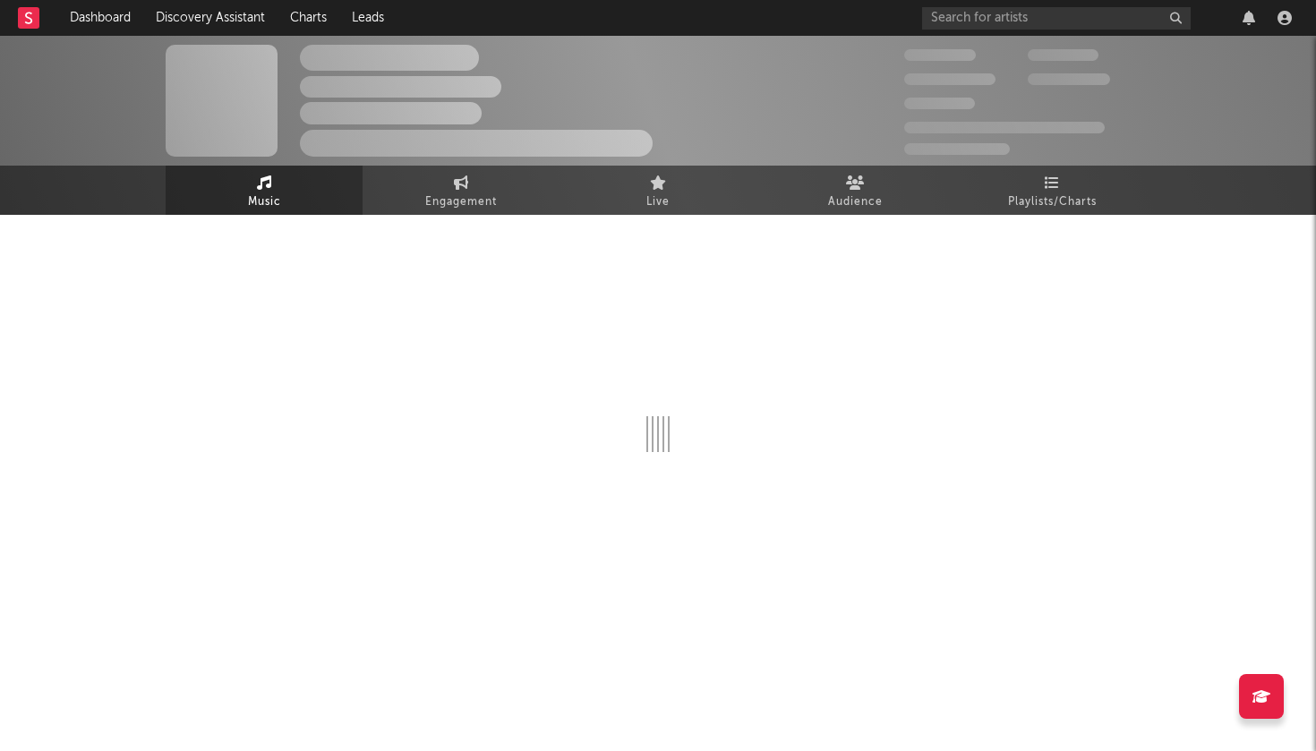
select select "6m"
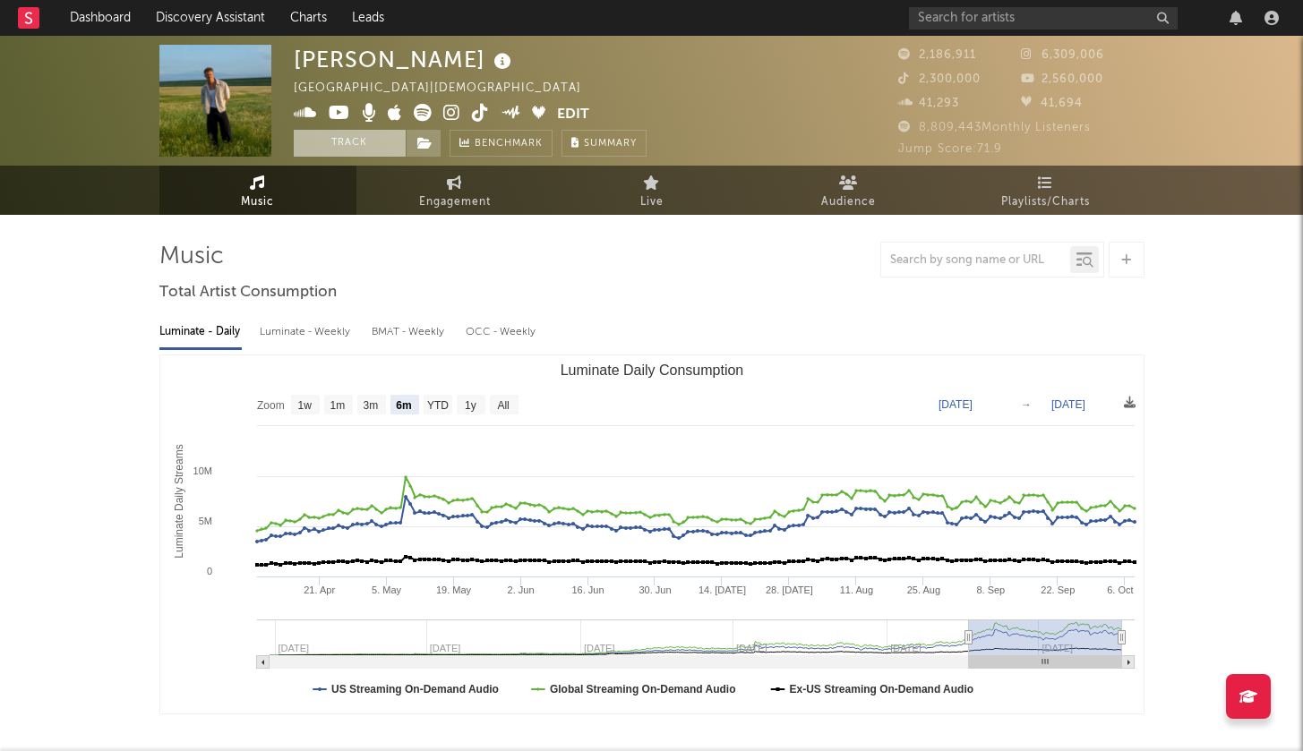
click at [365, 143] on button "Track" at bounding box center [350, 143] width 112 height 27
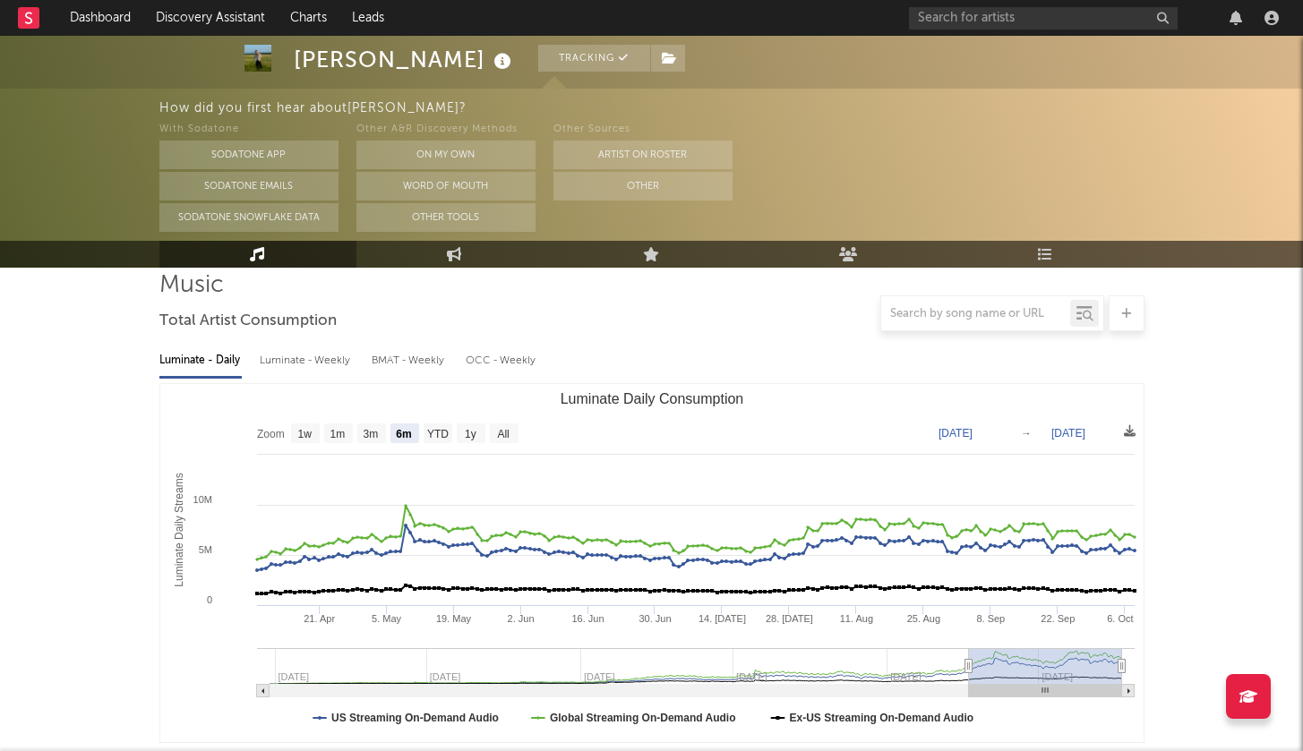
scroll to position [171, 0]
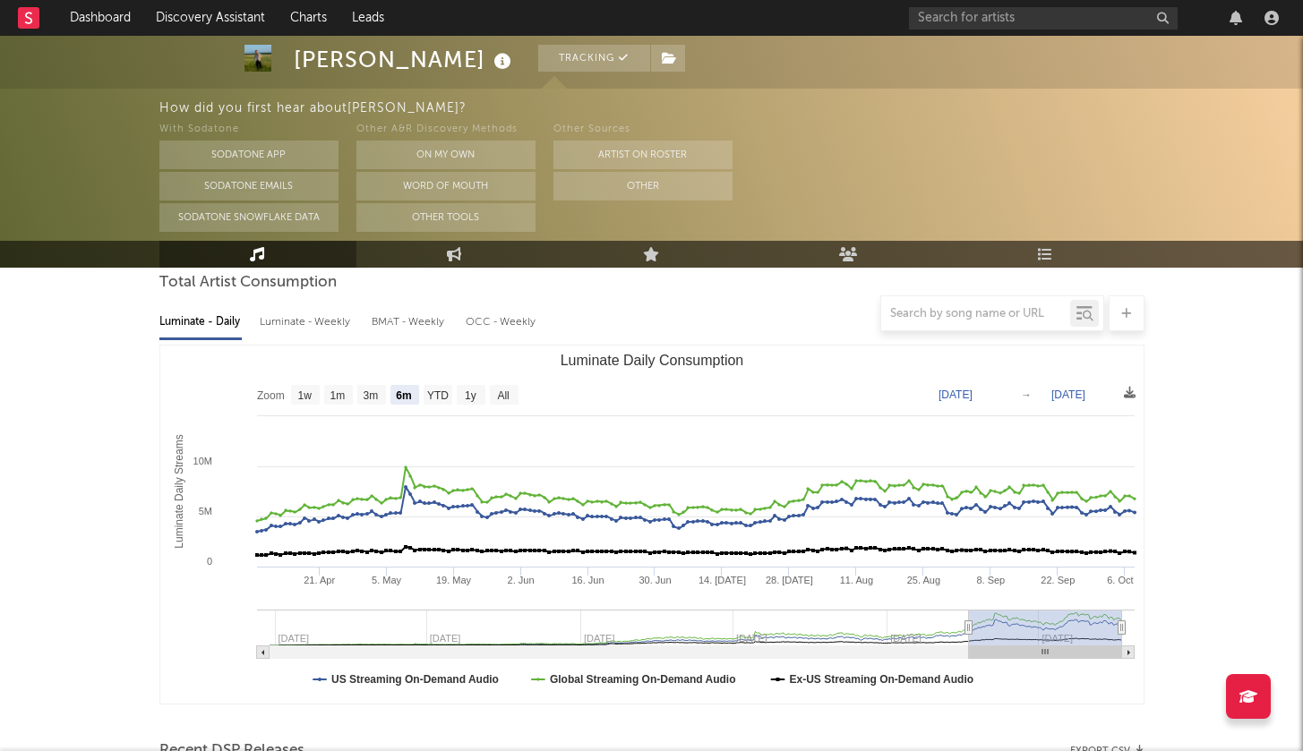
click at [341, 317] on div at bounding box center [651, 314] width 985 height 36
click at [333, 323] on div at bounding box center [651, 314] width 985 height 36
click at [320, 316] on div at bounding box center [651, 314] width 985 height 36
click at [318, 316] on div at bounding box center [651, 314] width 985 height 36
click at [313, 321] on div at bounding box center [651, 314] width 985 height 36
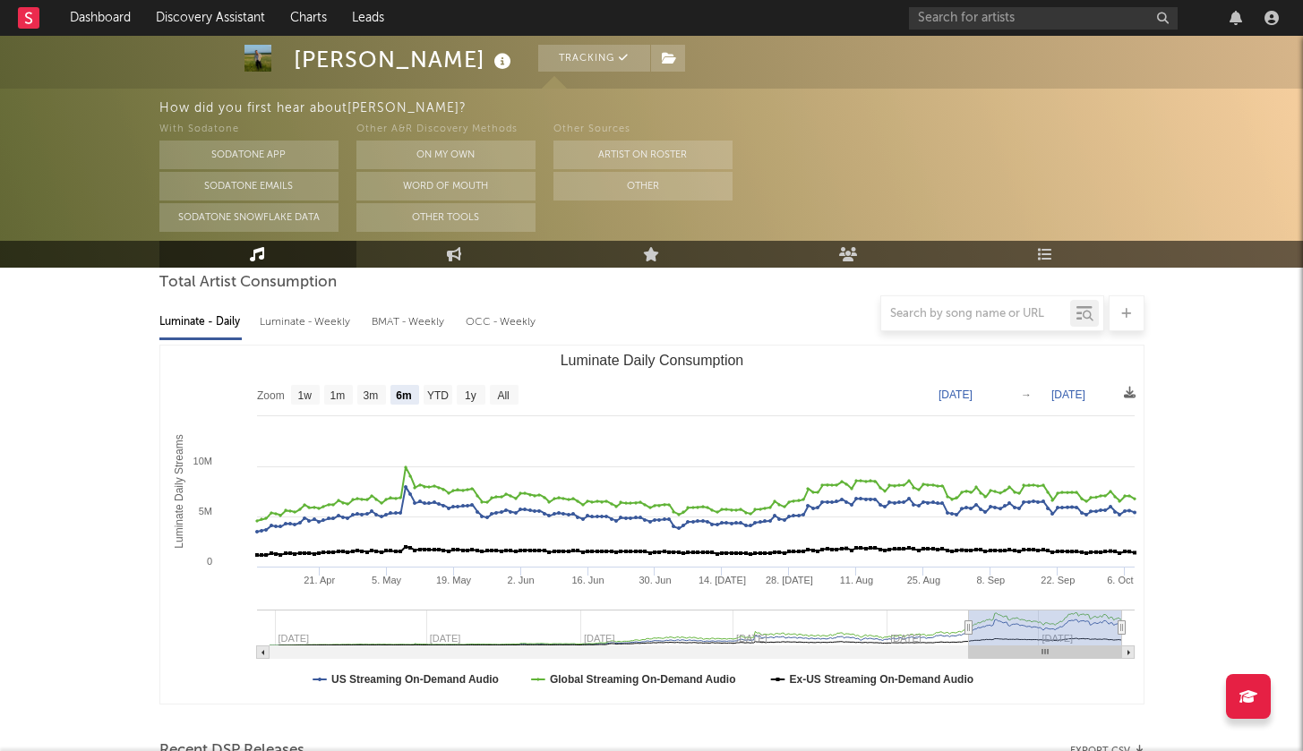
click at [313, 321] on div at bounding box center [651, 314] width 985 height 36
click at [467, 322] on div at bounding box center [651, 314] width 985 height 36
click at [304, 396] on text "1w" at bounding box center [304, 396] width 14 height 13
select select "1w"
type input "[DATE]"
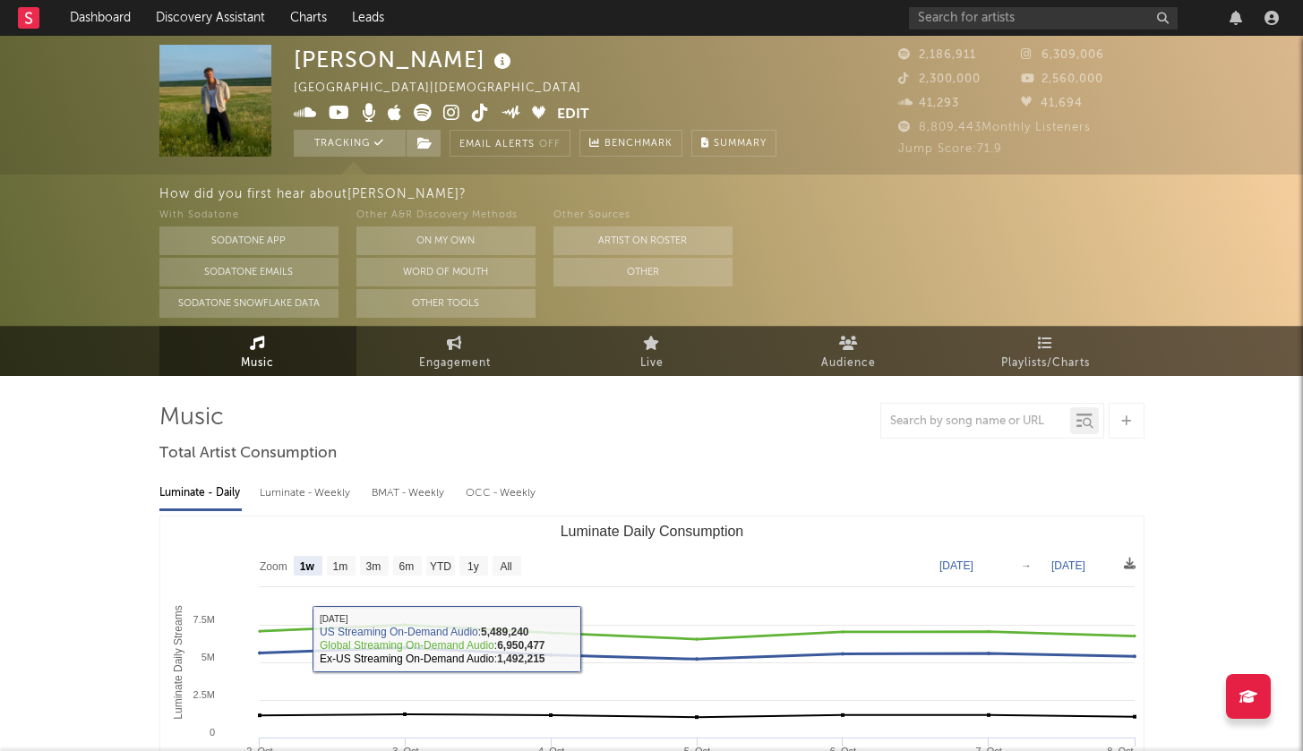
scroll to position [0, 0]
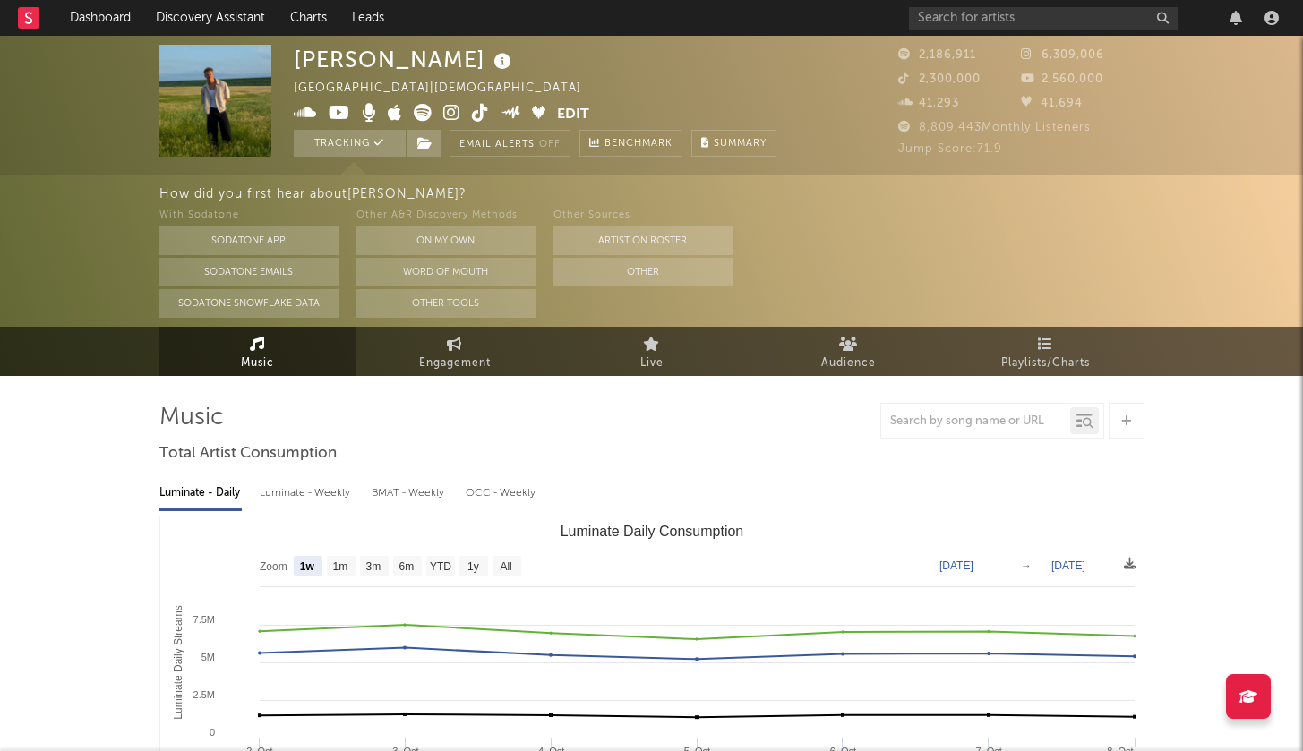
click at [322, 494] on div "Luminate - Weekly" at bounding box center [307, 493] width 94 height 30
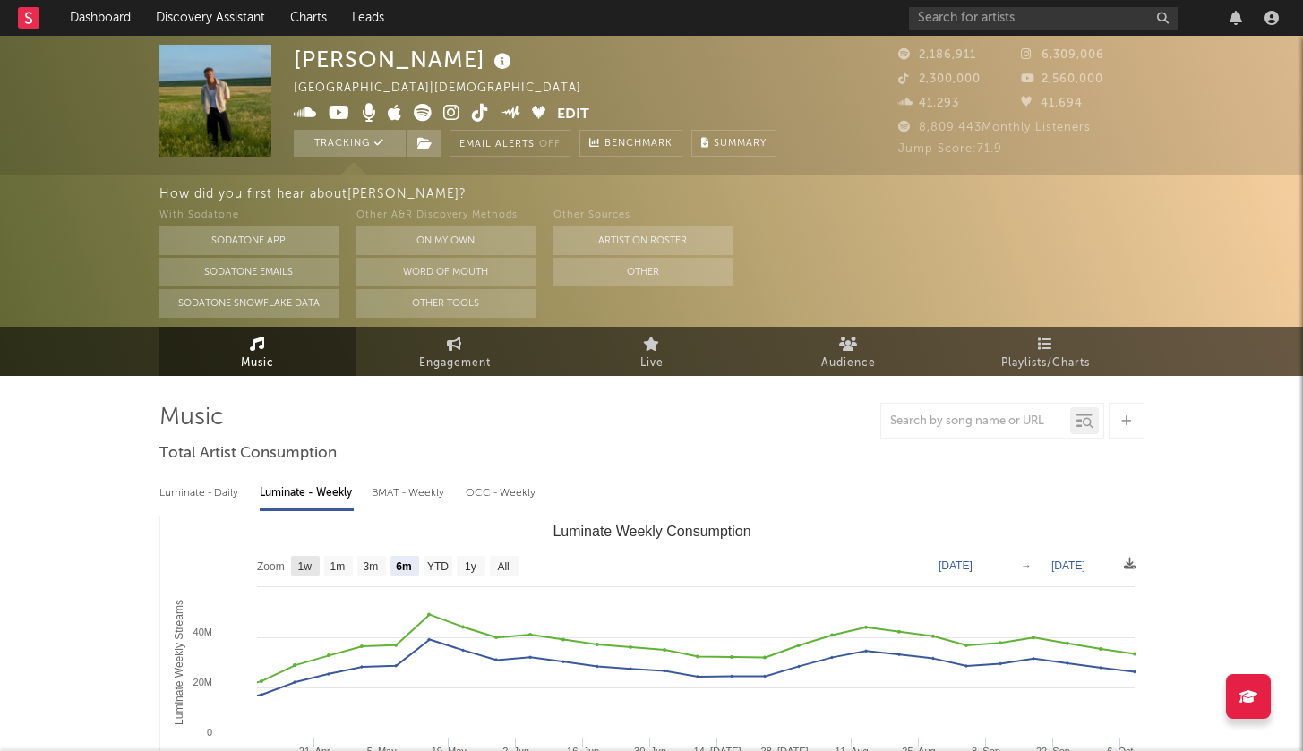
click at [301, 557] on rect "Luminate Weekly Consumption" at bounding box center [305, 566] width 29 height 20
select select "1w"
type input "[DATE]"
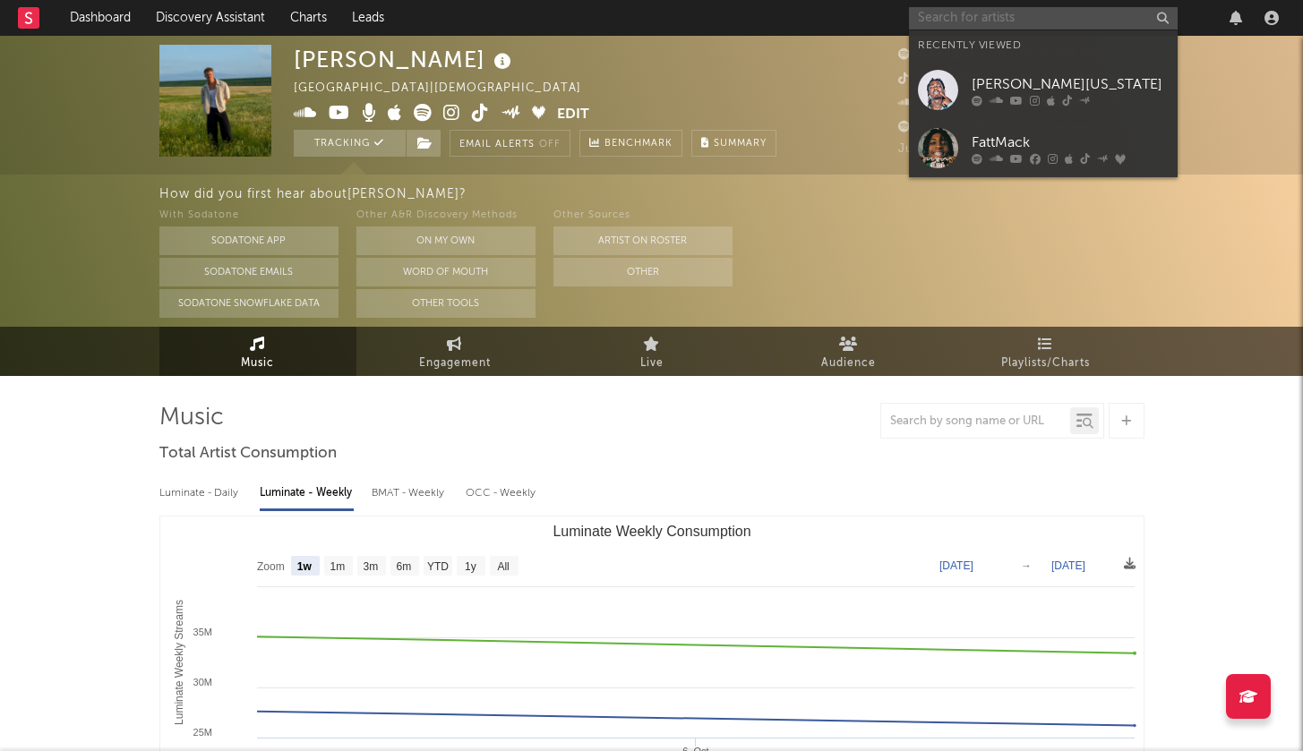
click at [1047, 25] on input "text" at bounding box center [1043, 18] width 269 height 22
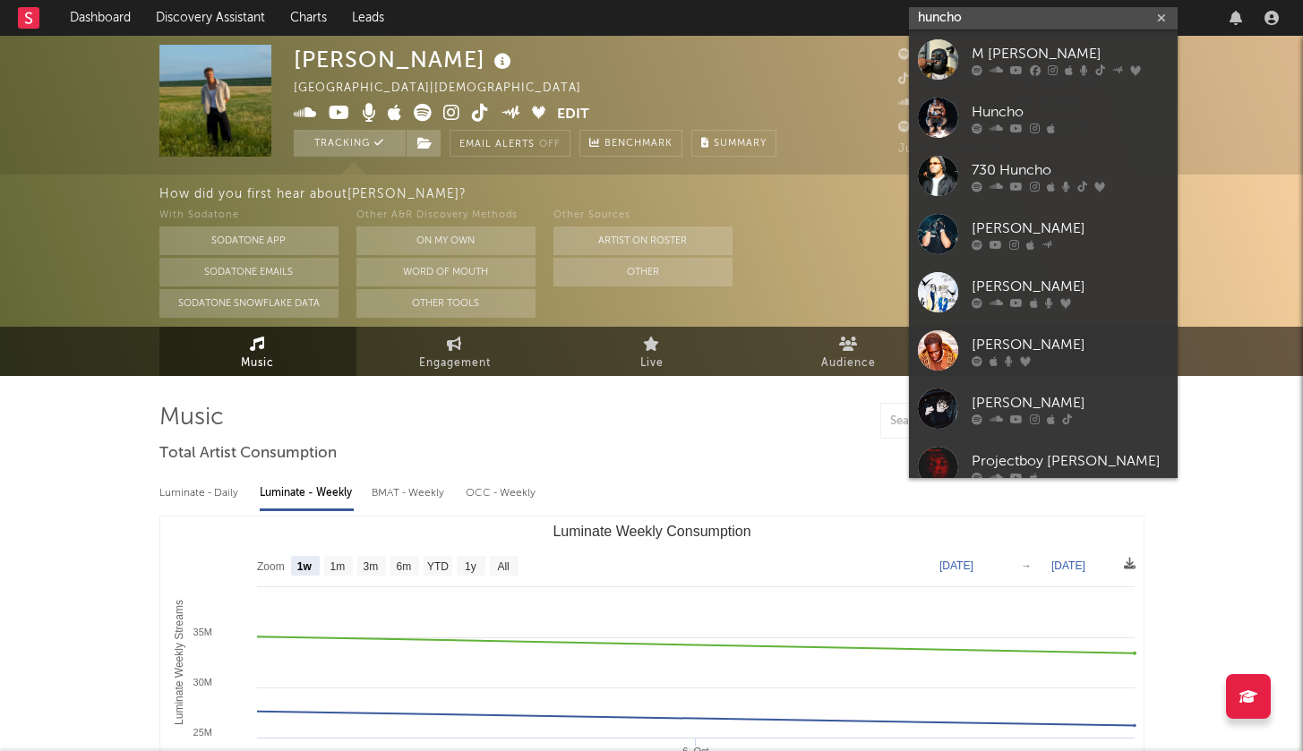
type input "hunch"
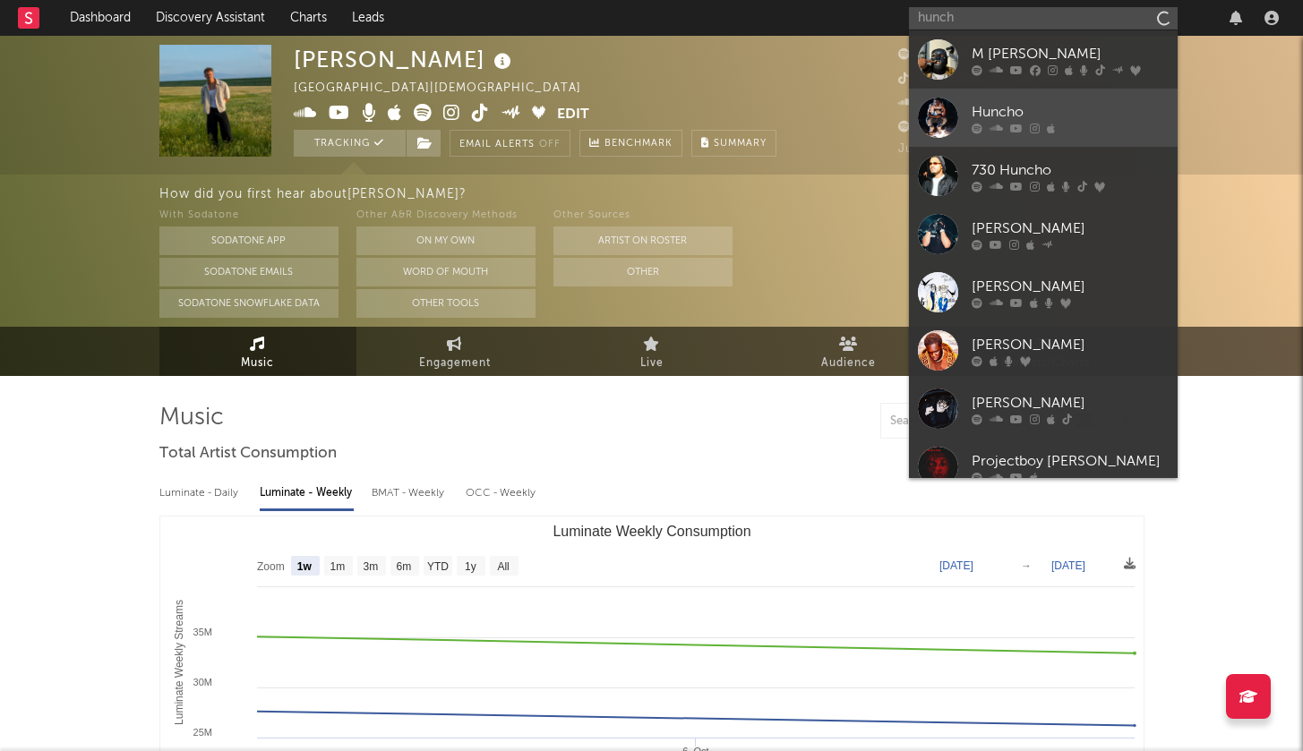
drag, startPoint x: 1047, startPoint y: 25, endPoint x: 936, endPoint y: 115, distance: 142.7
click at [936, 115] on div at bounding box center [938, 118] width 40 height 40
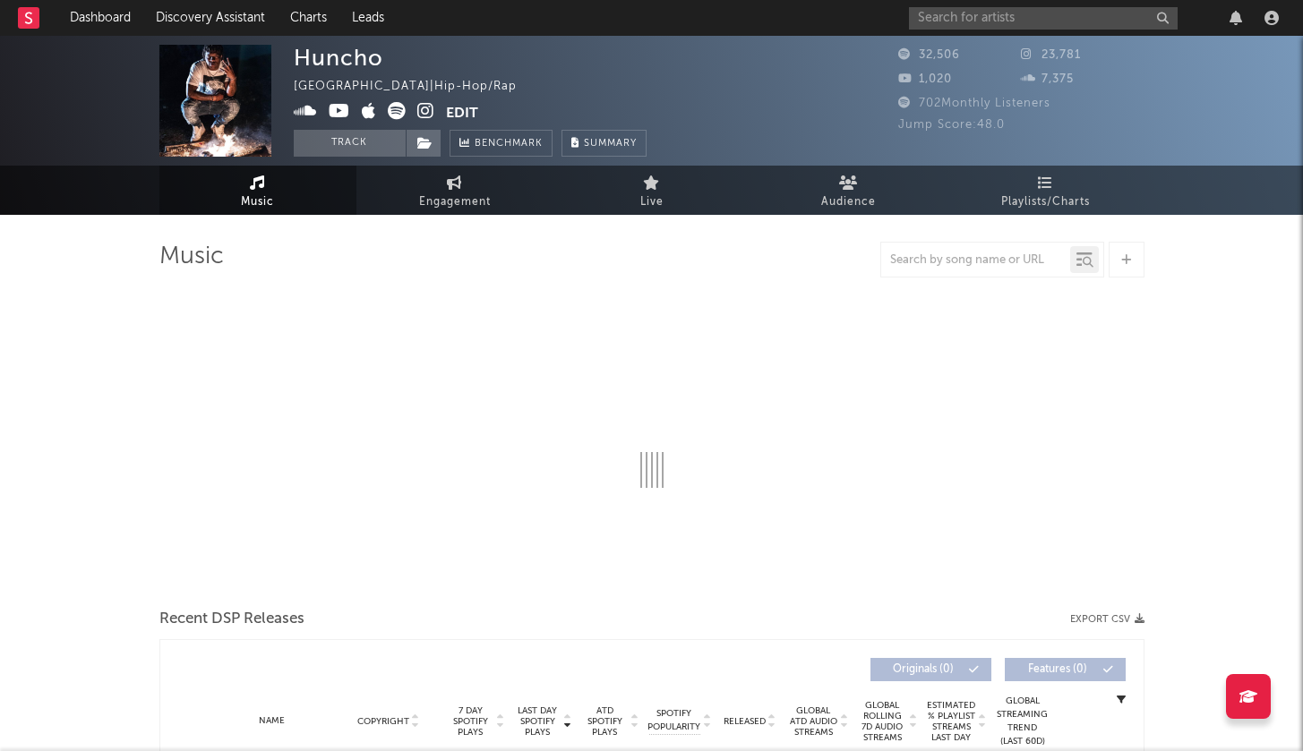
select select "6m"
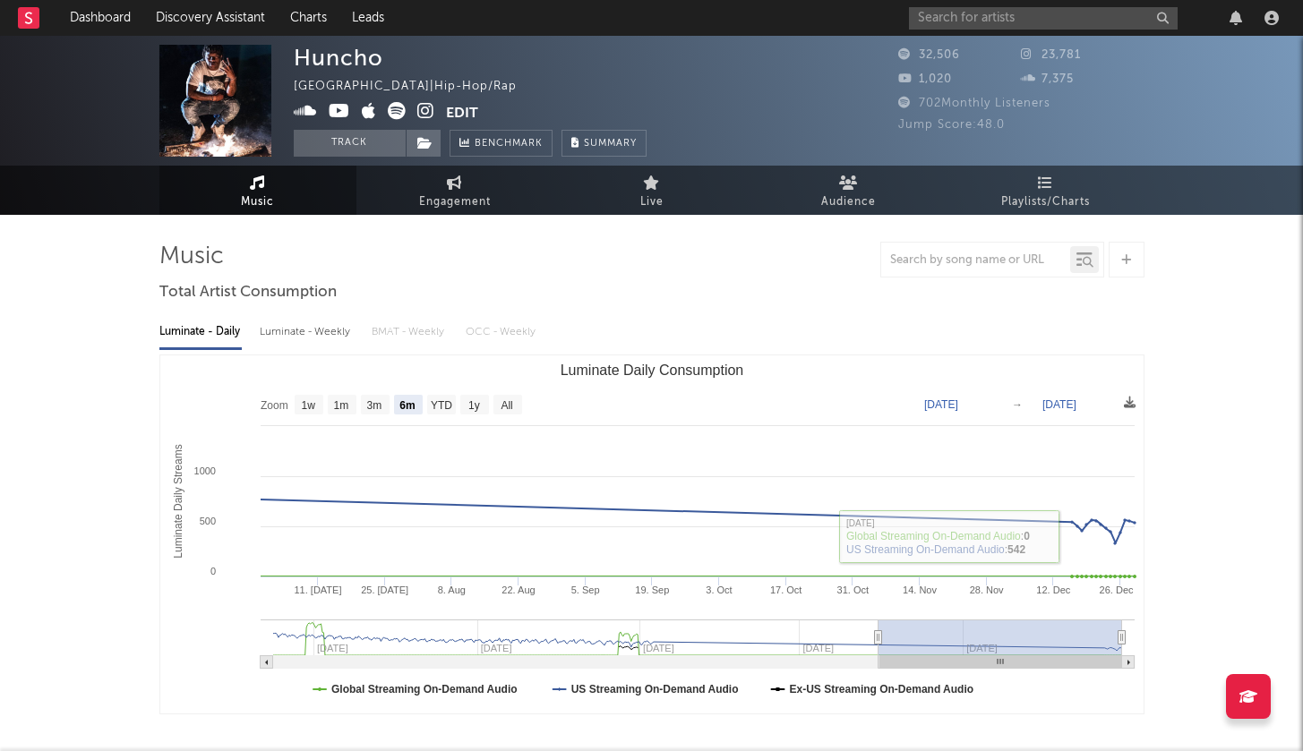
click at [294, 333] on div "Luminate - Weekly" at bounding box center [307, 332] width 94 height 30
select select "6m"
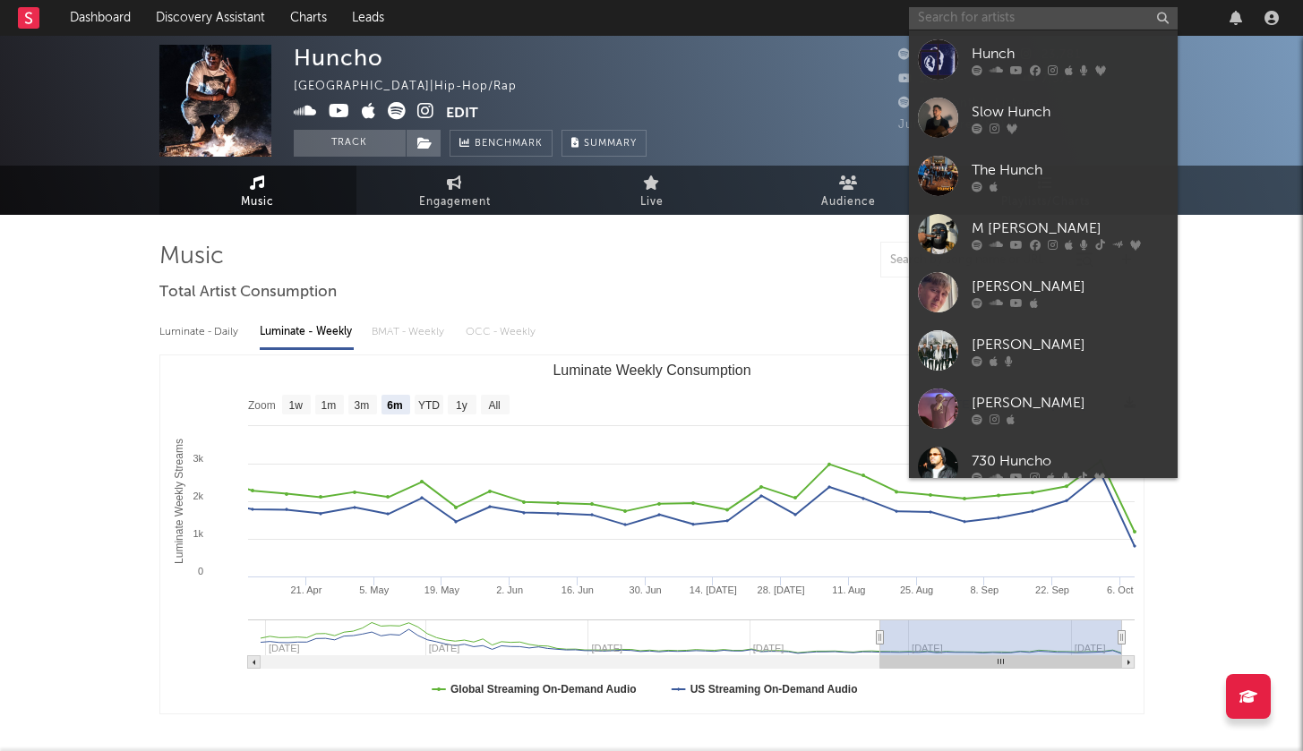
click at [1036, 17] on input "text" at bounding box center [1043, 18] width 269 height 22
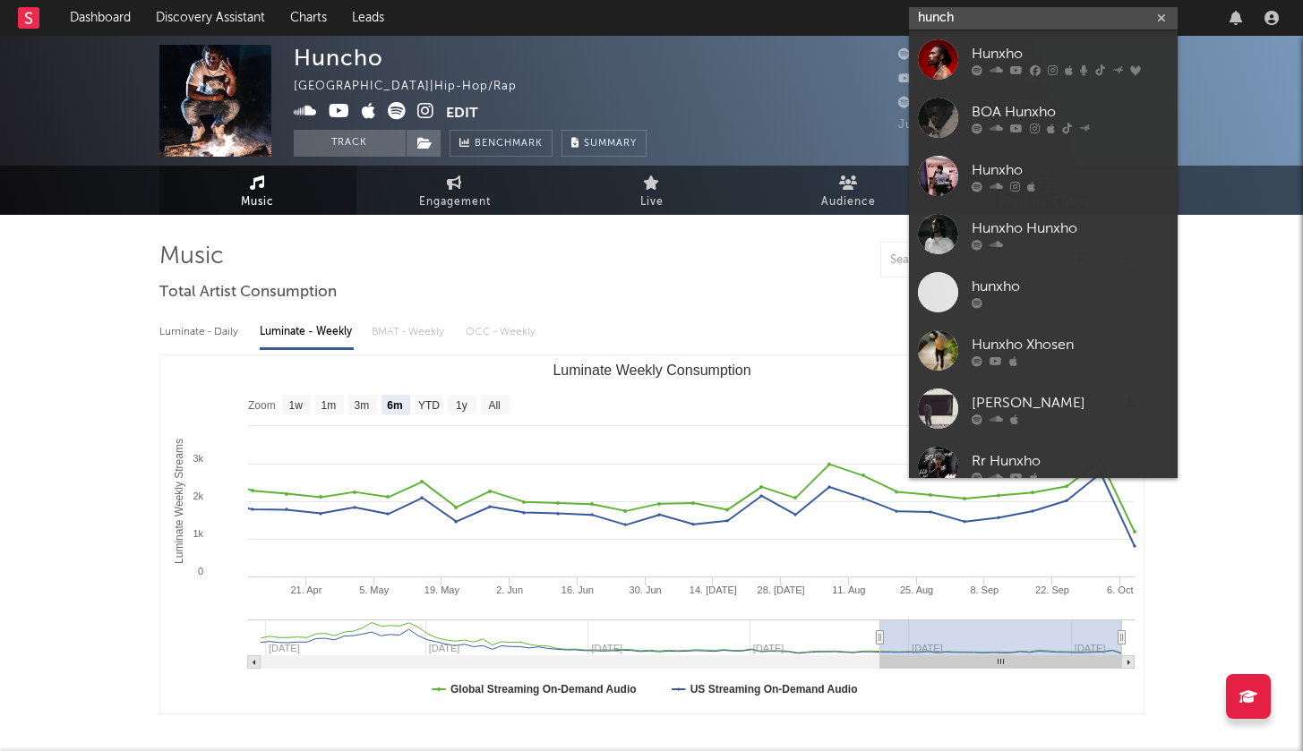
type input "hunch"
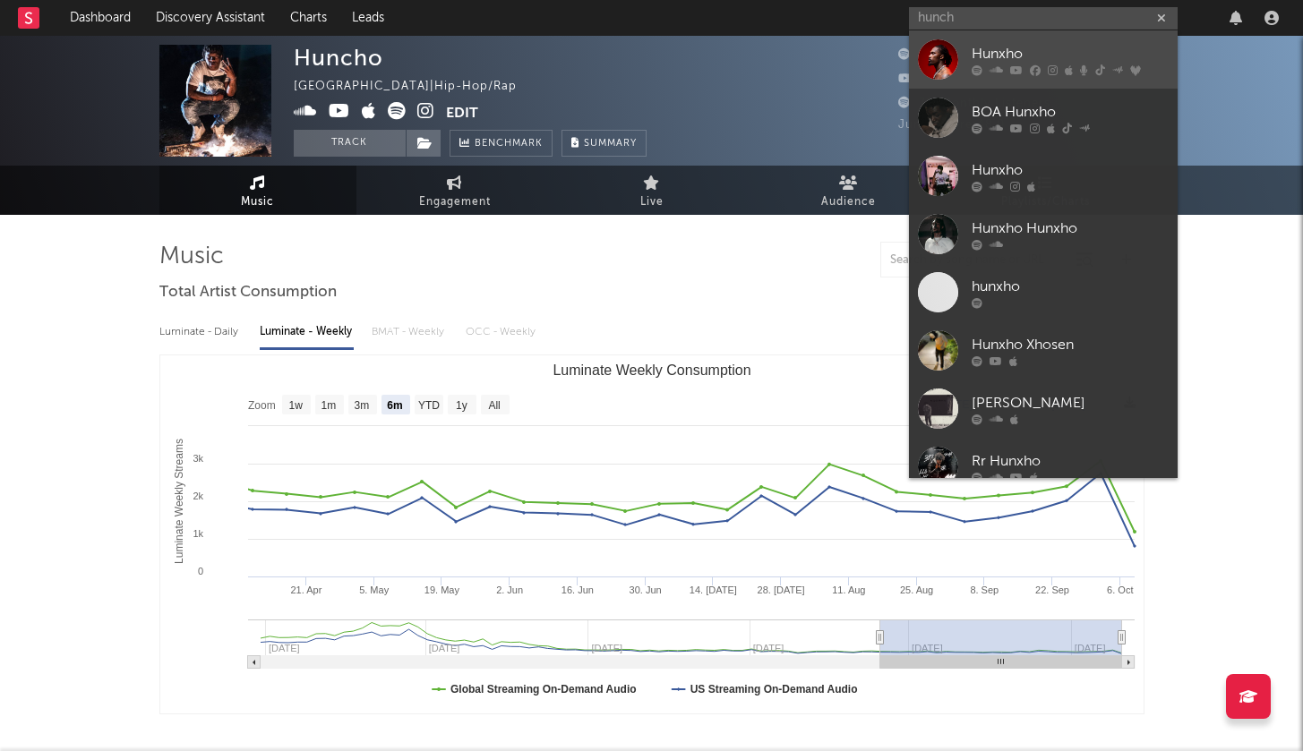
drag, startPoint x: 1033, startPoint y: 17, endPoint x: 949, endPoint y: 68, distance: 97.7
click at [949, 68] on div at bounding box center [938, 59] width 40 height 40
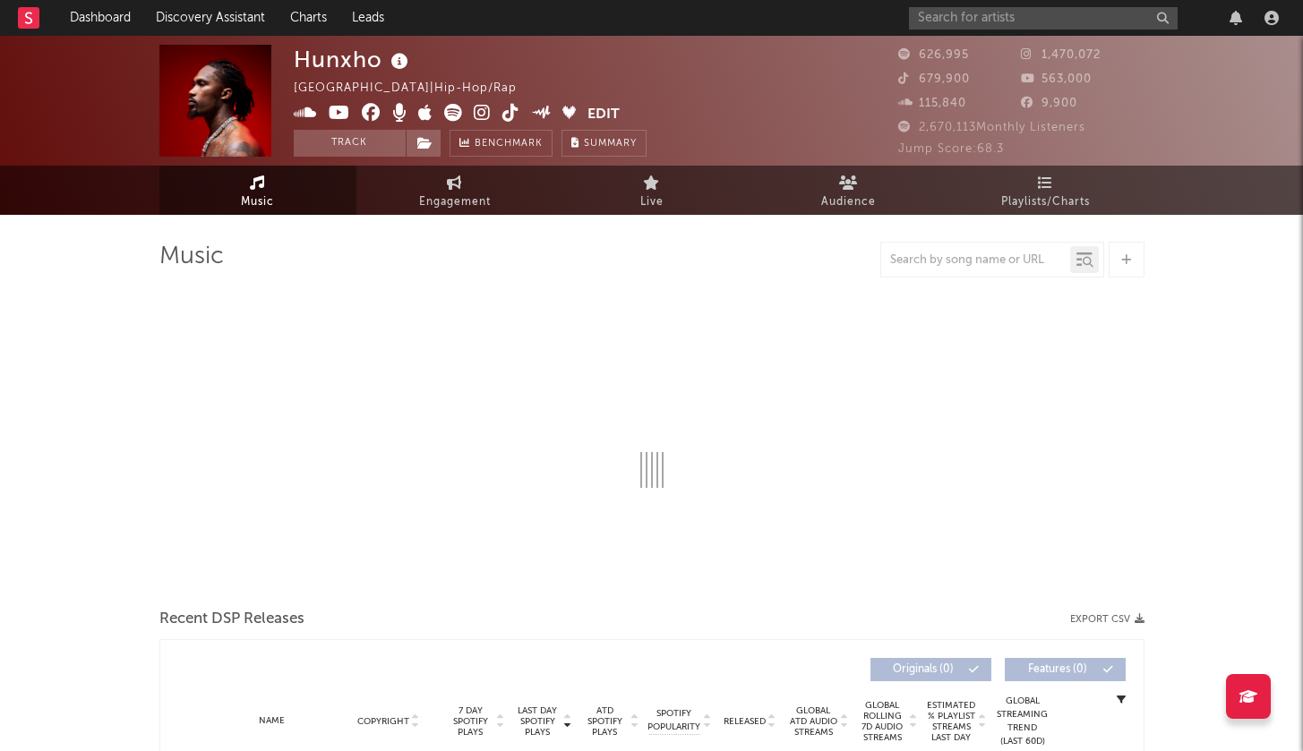
select select "6m"
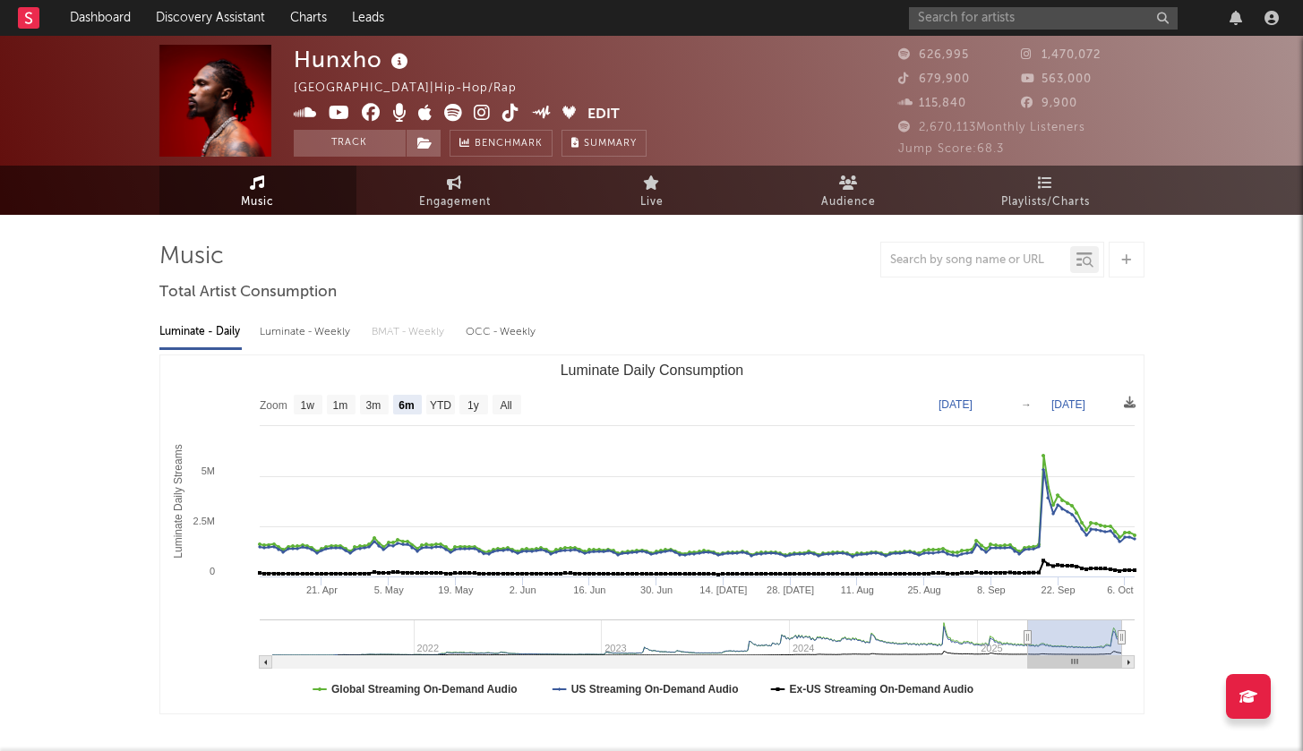
click at [313, 332] on div "Luminate - Weekly" at bounding box center [307, 332] width 94 height 30
select select "6m"
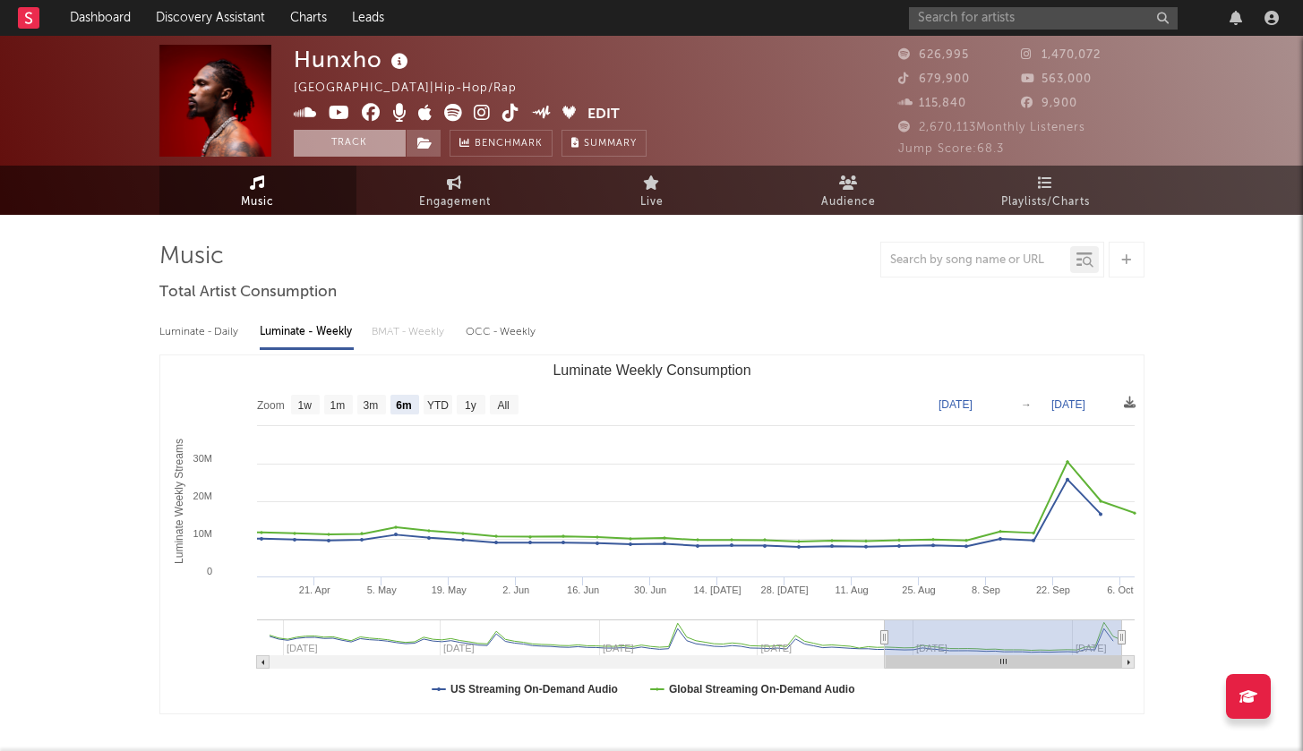
click at [358, 146] on button "Track" at bounding box center [350, 143] width 112 height 27
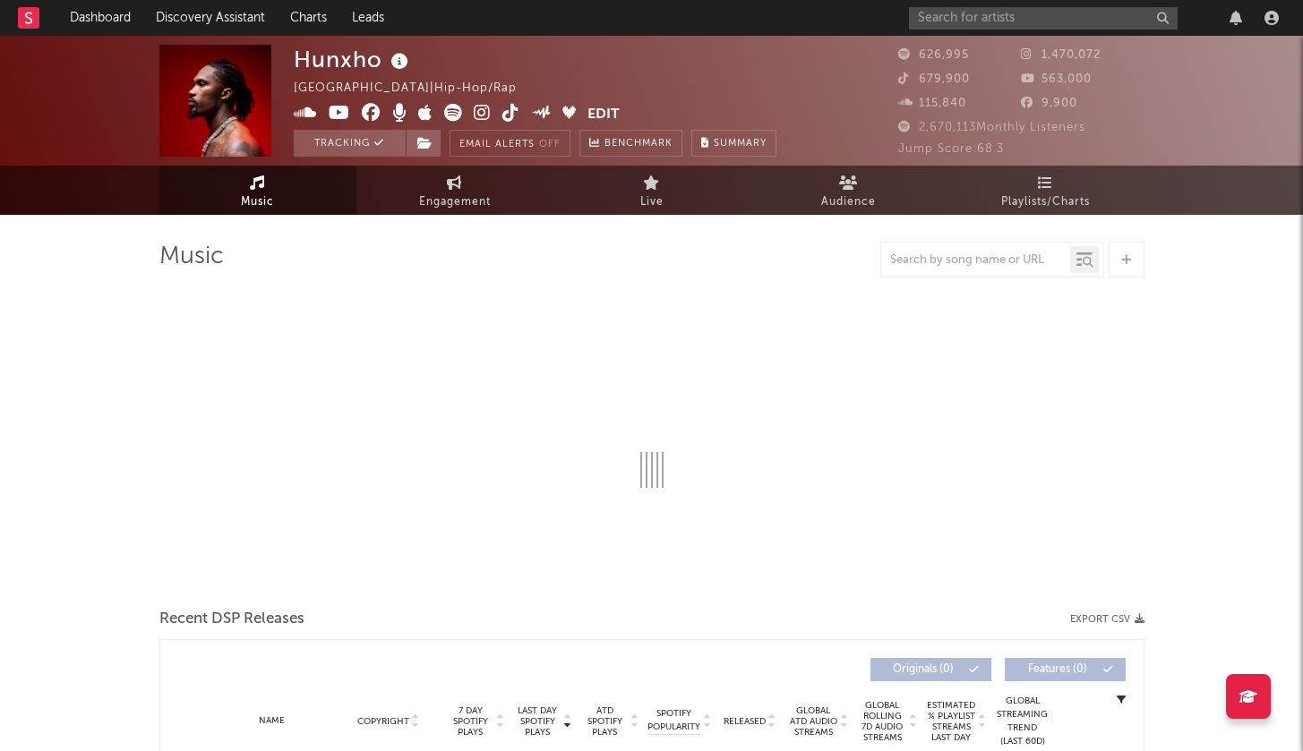
select select "6m"
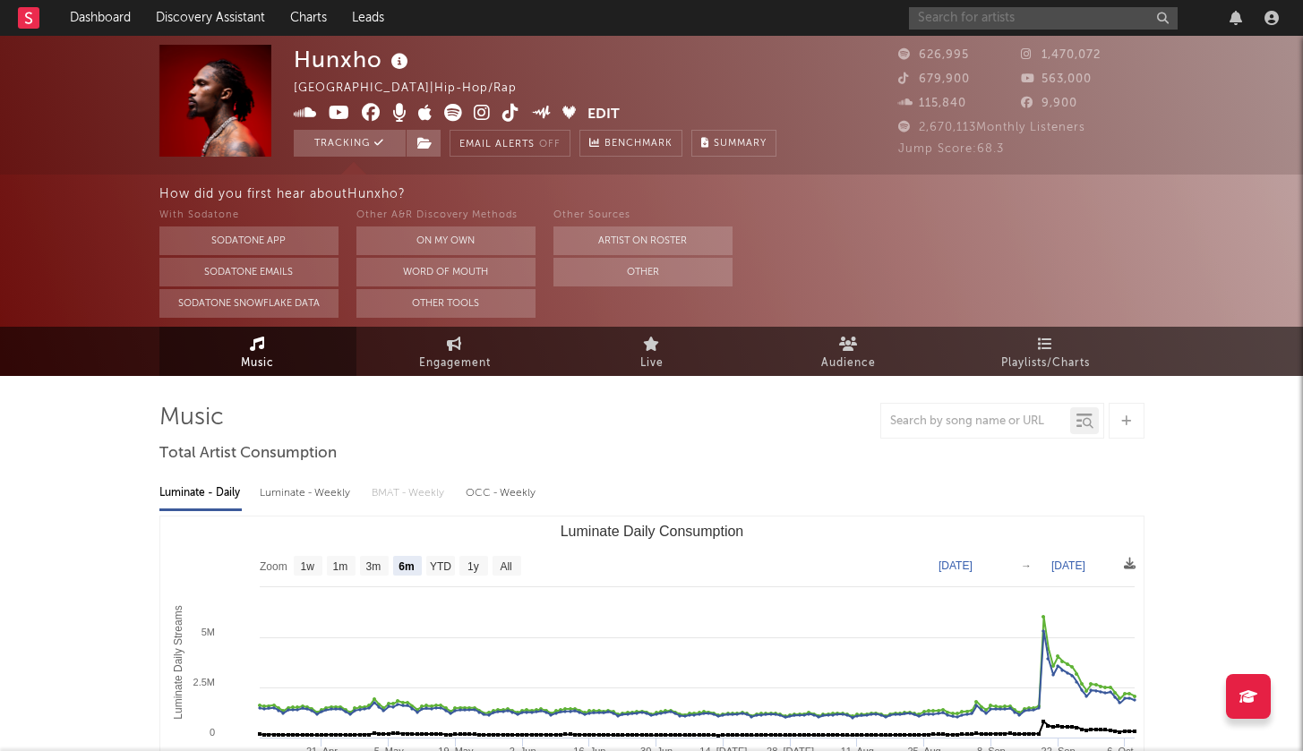
click at [965, 24] on input "text" at bounding box center [1043, 18] width 269 height 22
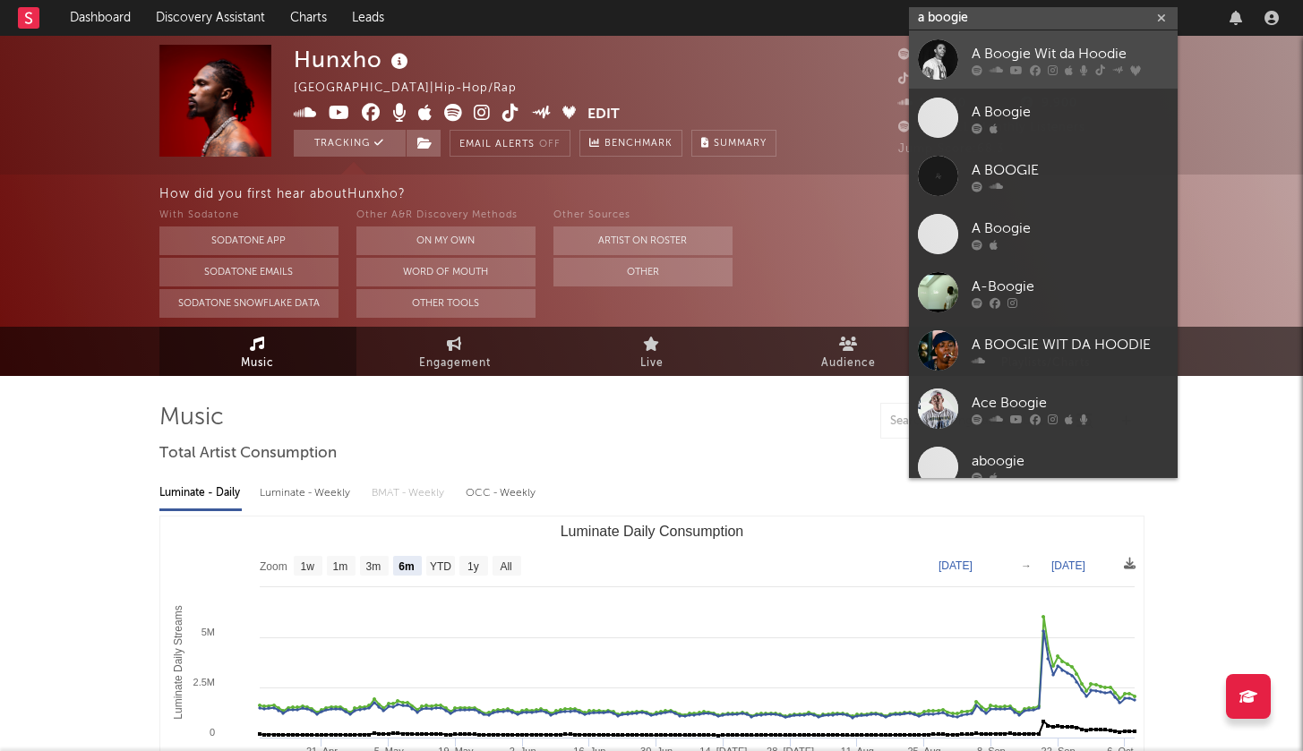
type input "a boogie"
click at [977, 47] on div "A Boogie Wit da Hoodie" at bounding box center [1070, 53] width 197 height 21
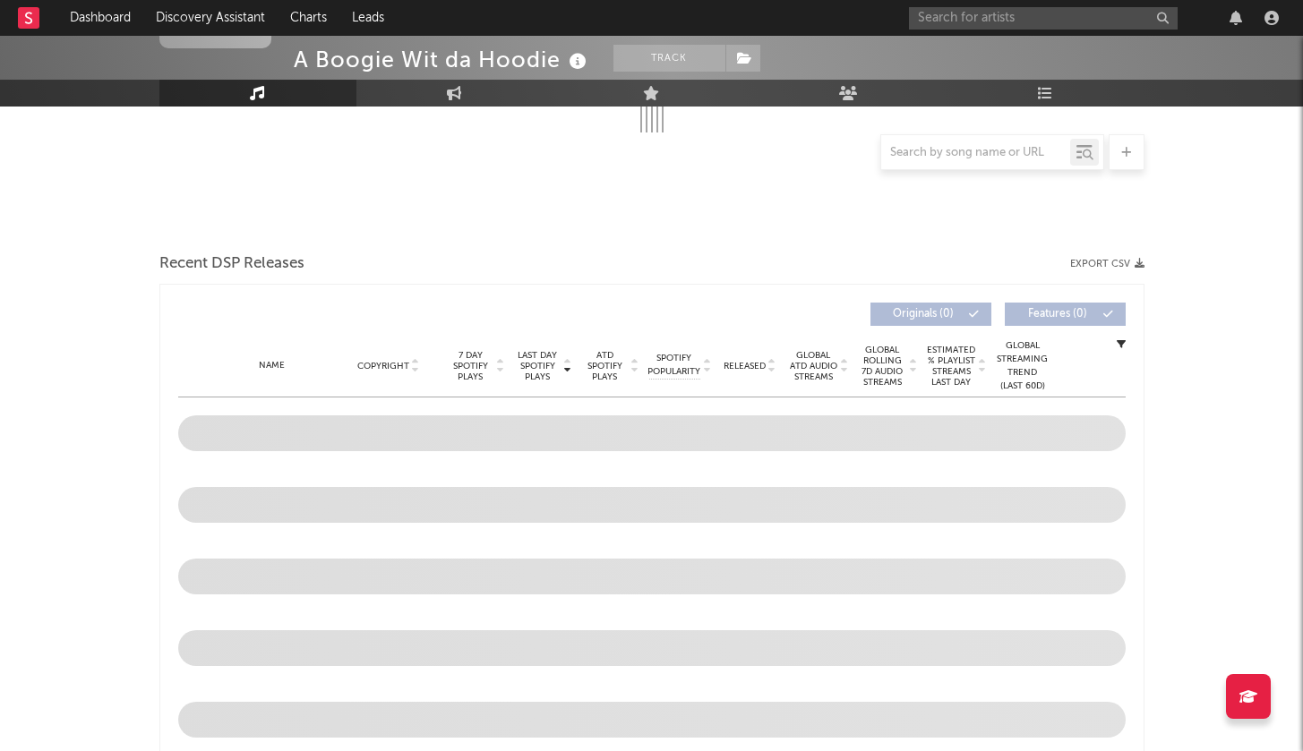
select select "6m"
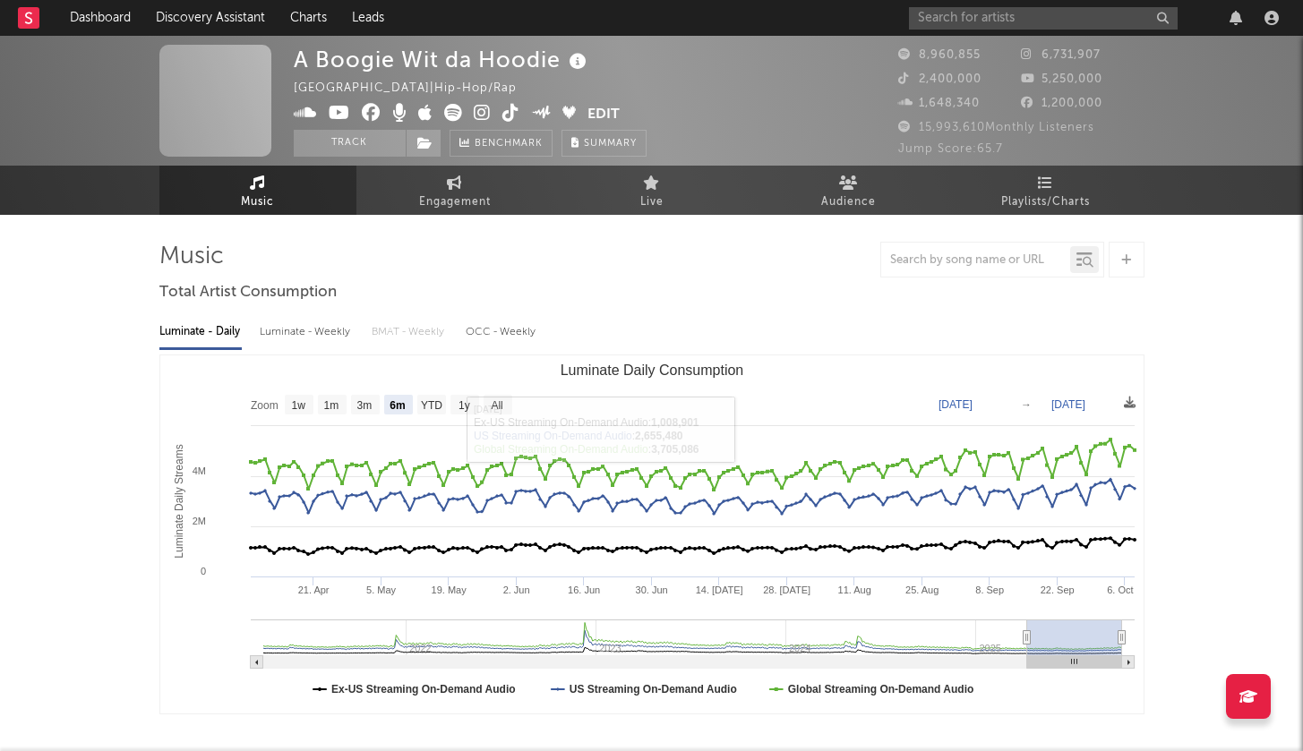
click at [311, 336] on div "Luminate - Weekly" at bounding box center [307, 332] width 94 height 30
select select "6m"
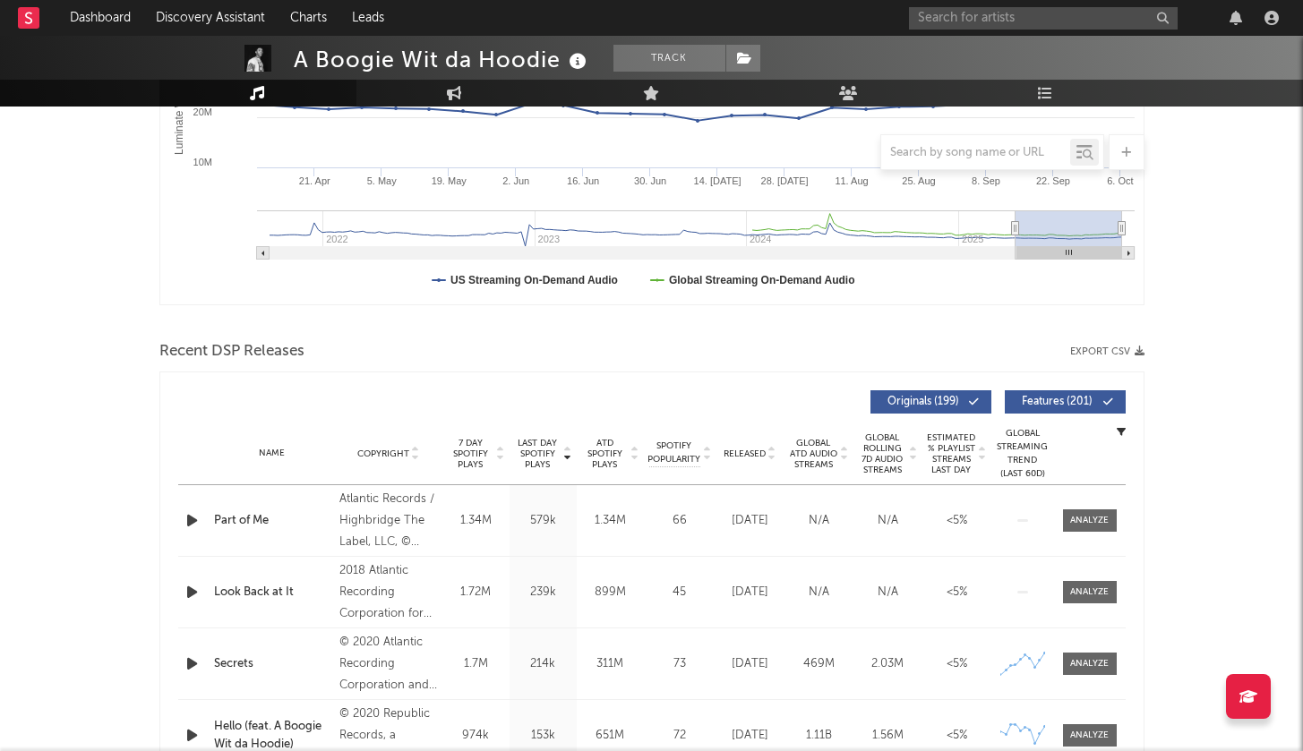
scroll to position [399, 0]
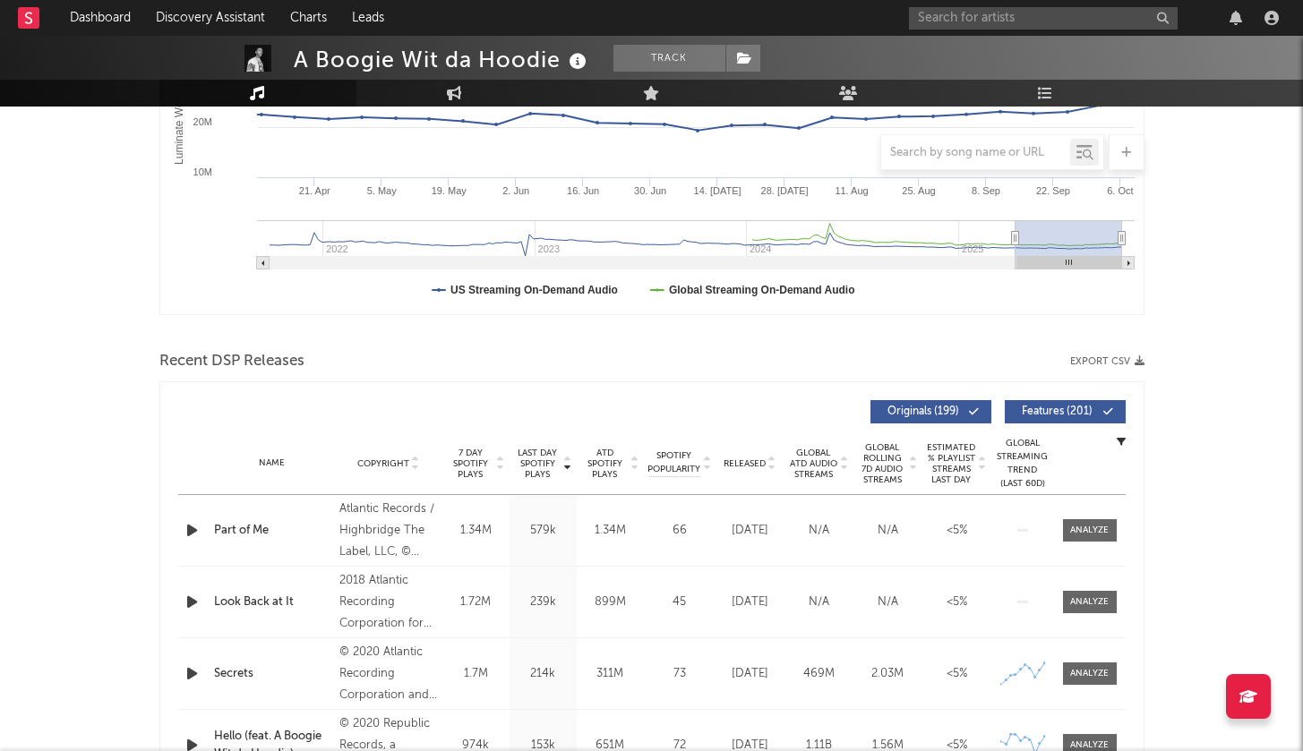
click at [190, 533] on icon "button" at bounding box center [192, 530] width 19 height 22
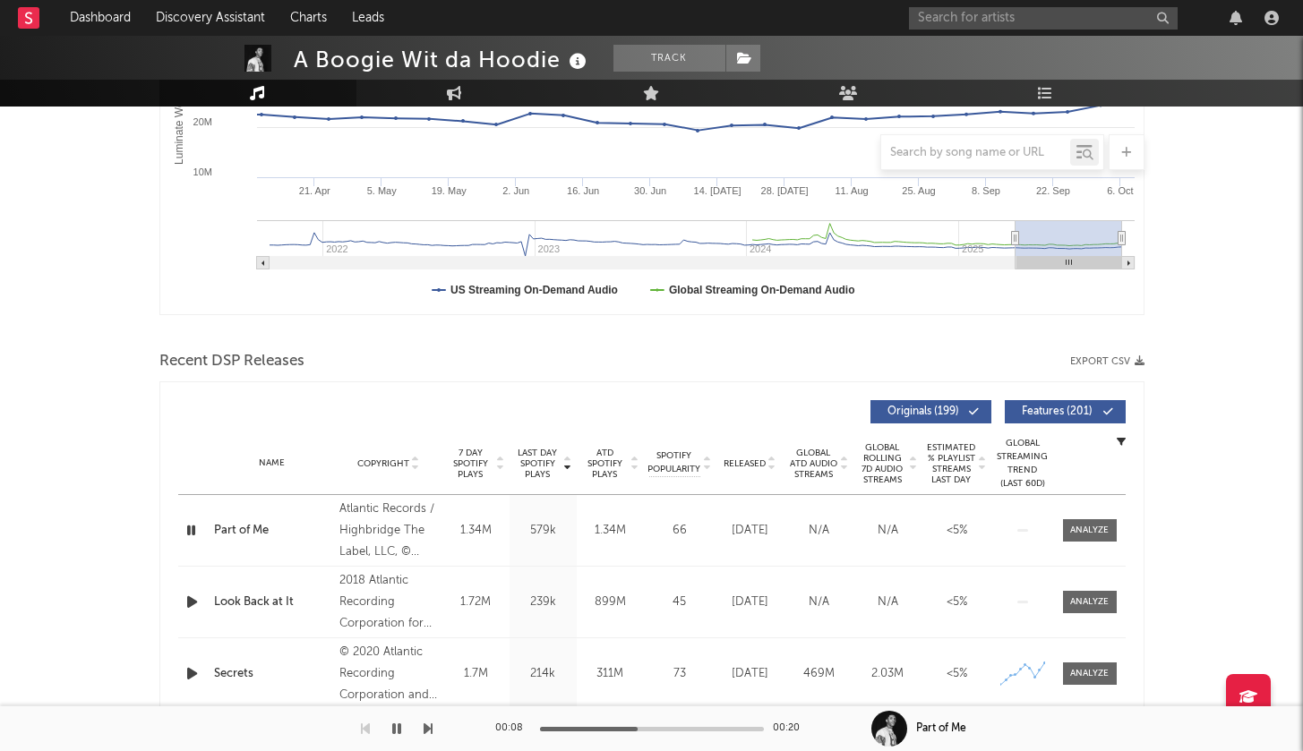
click at [252, 532] on div "Part of Me" at bounding box center [272, 531] width 117 height 18
